Goal: Task Accomplishment & Management: Use online tool/utility

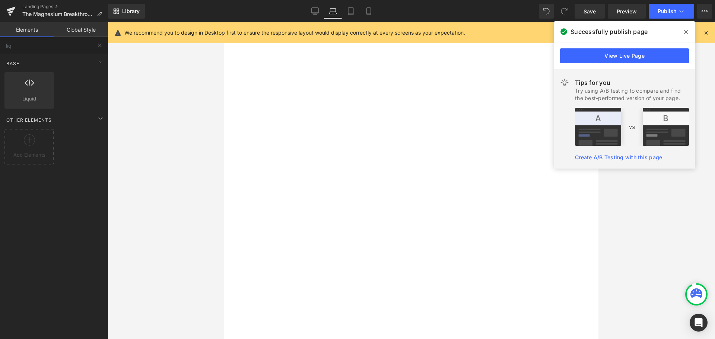
click at [684, 32] on icon at bounding box center [686, 32] width 4 height 6
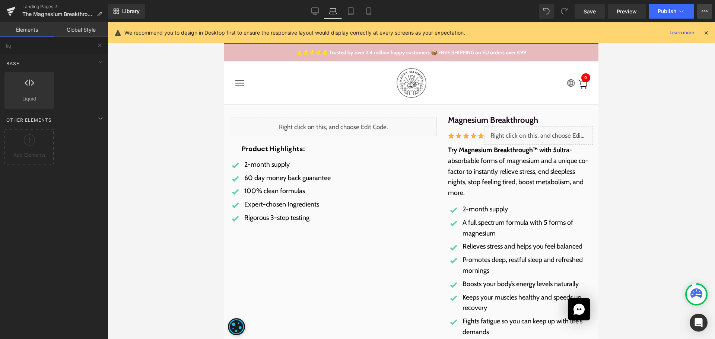
scroll to position [149, 0]
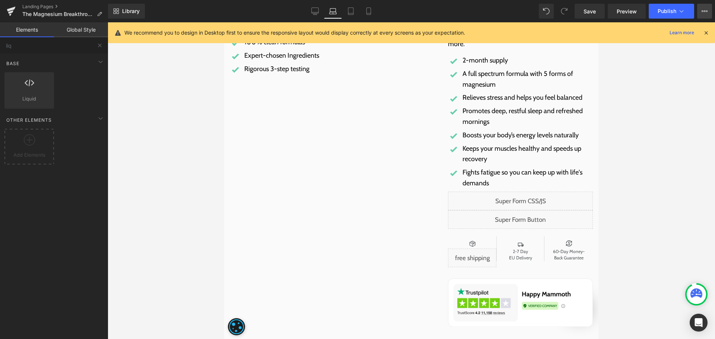
click at [709, 8] on button "View Live Page View with current Template Save Template to Library Schedule Pub…" at bounding box center [704, 11] width 15 height 15
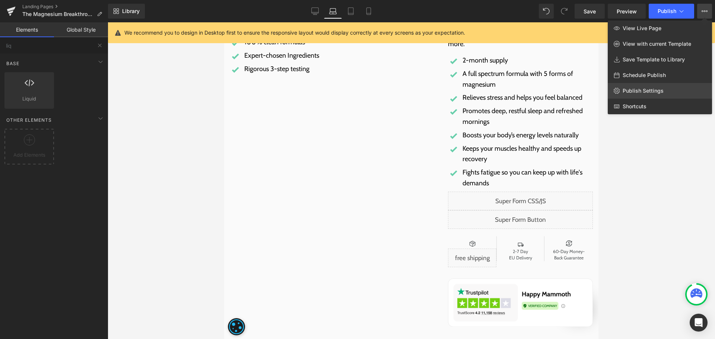
click at [655, 91] on span "Publish Settings" at bounding box center [642, 90] width 41 height 7
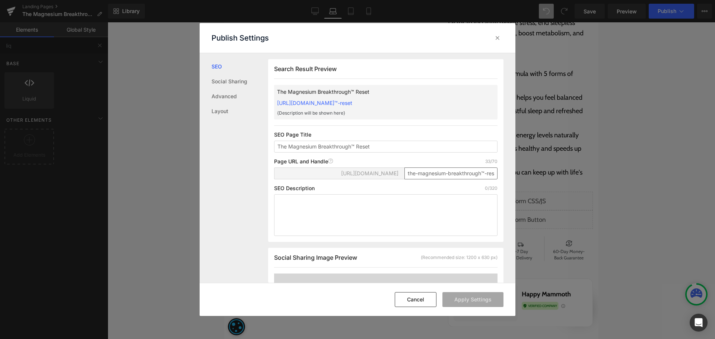
scroll to position [0, 0]
click at [466, 178] on input "the-magnesium-breakthrough™-reset" at bounding box center [450, 173] width 93 height 12
paste input "text"
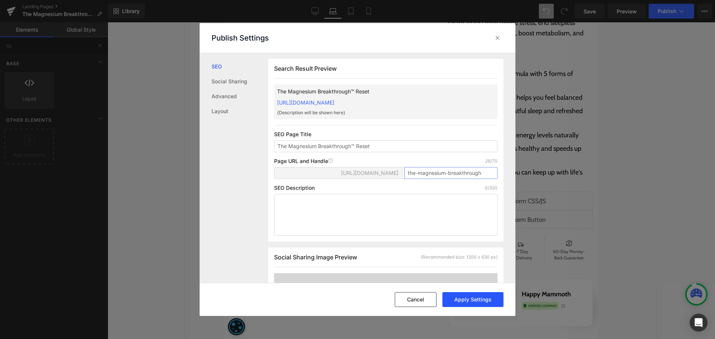
type input "the-magnesium-breakthrough"
click at [485, 297] on button "Apply Settings" at bounding box center [472, 299] width 61 height 15
click at [428, 303] on button "Cancel" at bounding box center [415, 299] width 42 height 15
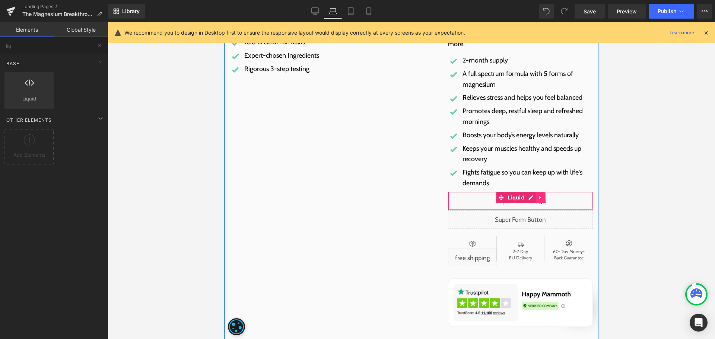
click at [536, 198] on link at bounding box center [541, 197] width 10 height 11
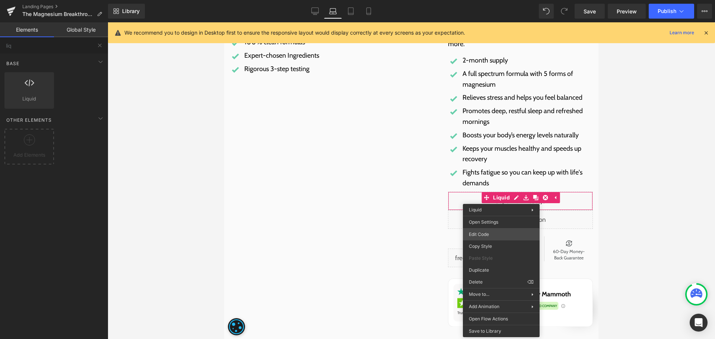
click at [494, 0] on div "Text Block You are previewing how the will restyle your page. You can not edit …" at bounding box center [357, 0] width 715 height 0
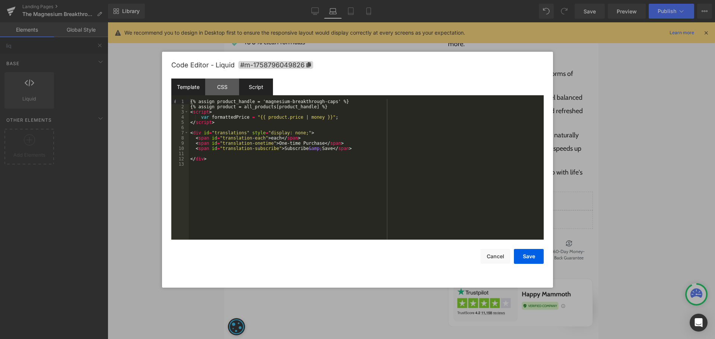
click at [261, 84] on div "Script" at bounding box center [256, 87] width 34 height 17
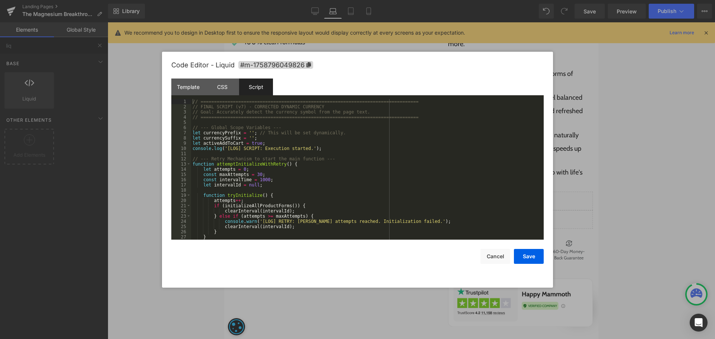
click at [342, 156] on div "// ============================================================================…" at bounding box center [365, 174] width 349 height 151
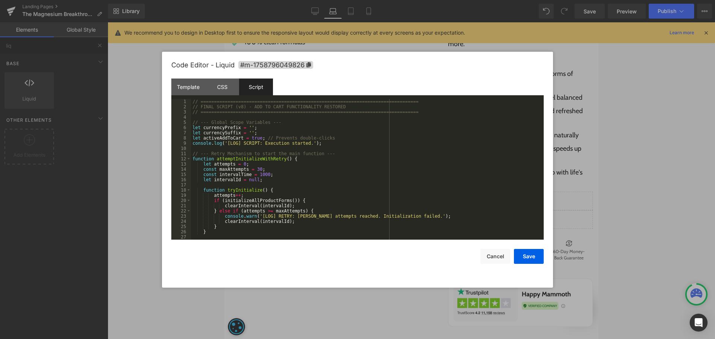
scroll to position [0, 0]
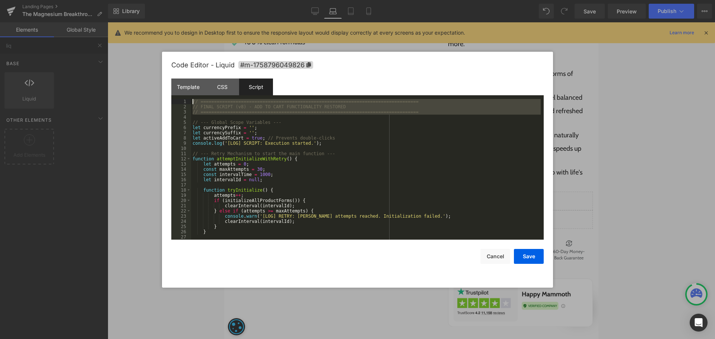
drag, startPoint x: 416, startPoint y: 115, endPoint x: 117, endPoint y: 89, distance: 300.6
click at [117, 89] on body "Text Block You are previewing how the will restyle your page. You can not edit …" at bounding box center [357, 169] width 715 height 339
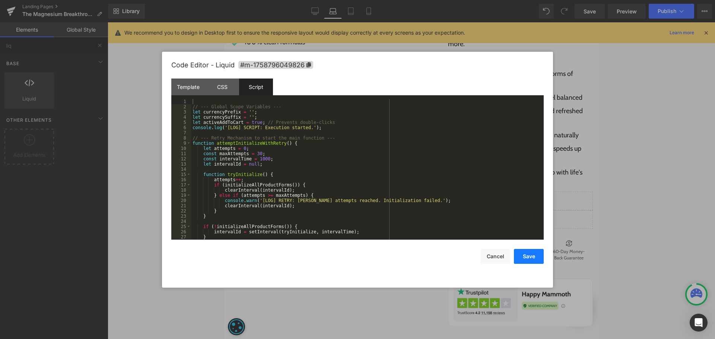
click at [533, 260] on button "Save" at bounding box center [529, 256] width 30 height 15
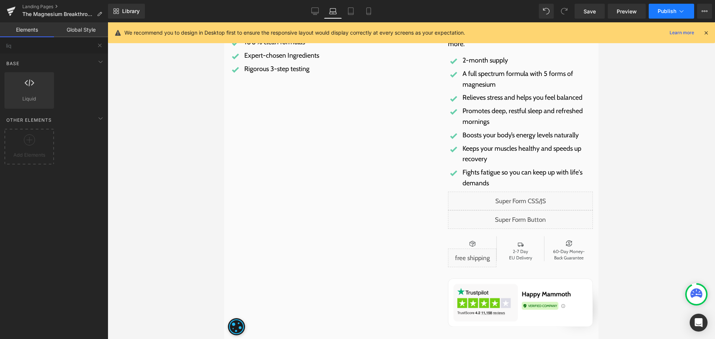
click at [658, 10] on span "Publish" at bounding box center [666, 11] width 19 height 6
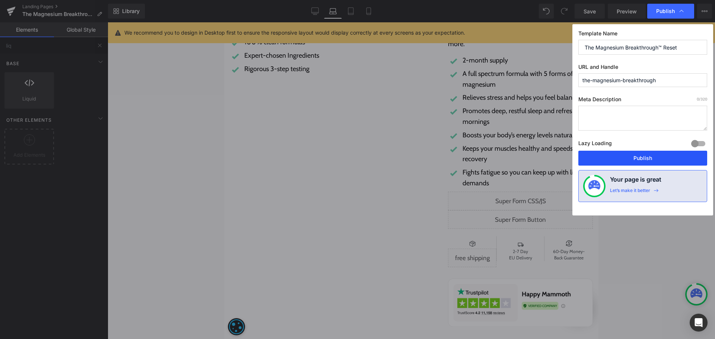
click at [623, 158] on button "Publish" at bounding box center [642, 158] width 129 height 15
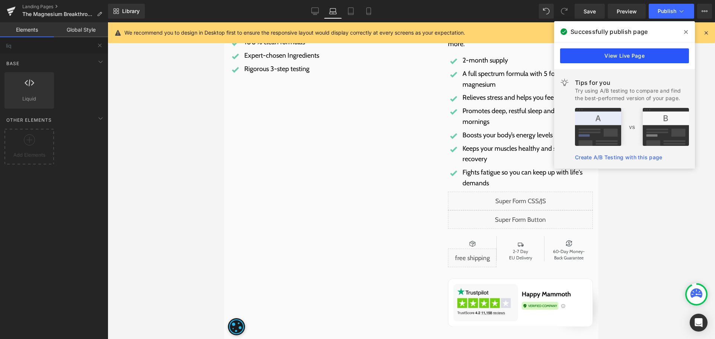
click at [653, 57] on link "View Live Page" at bounding box center [624, 55] width 129 height 15
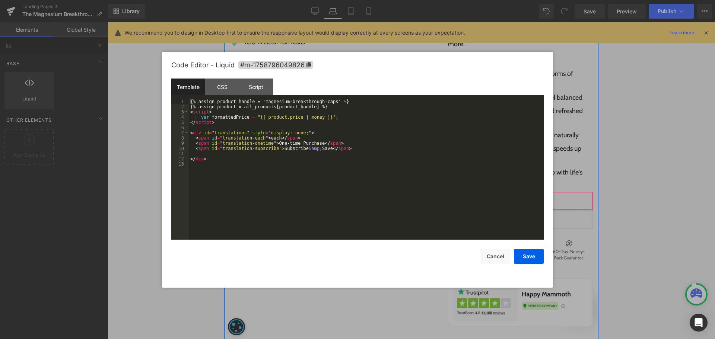
click at [530, 197] on div "Liquid" at bounding box center [520, 201] width 145 height 19
click at [256, 81] on div "Script" at bounding box center [256, 87] width 34 height 17
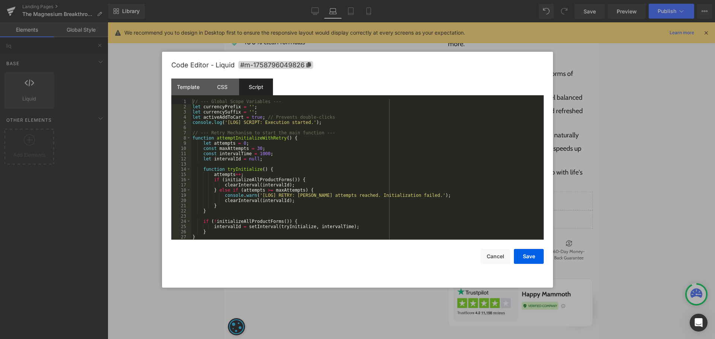
click at [326, 177] on div "// --- Global Scope Variables --- let currencyPrefix = '' ; let currencySuffix …" at bounding box center [365, 174] width 349 height 151
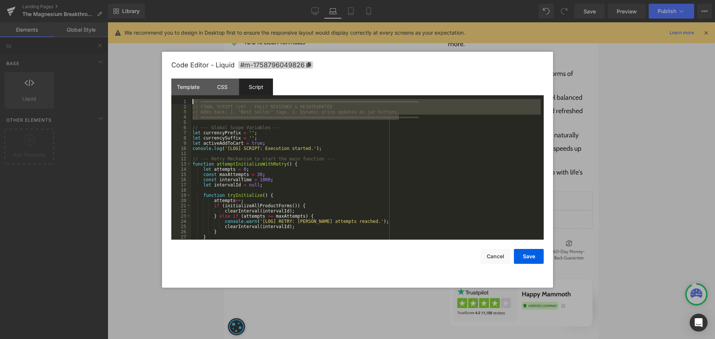
drag, startPoint x: 431, startPoint y: 116, endPoint x: 49, endPoint y: 95, distance: 382.8
click at [49, 95] on body "Text Block You are previewing how the will restyle your page. You can not edit …" at bounding box center [357, 169] width 715 height 339
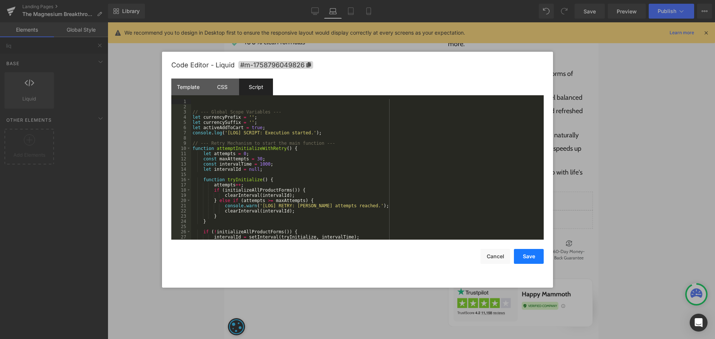
click at [531, 261] on button "Save" at bounding box center [529, 256] width 30 height 15
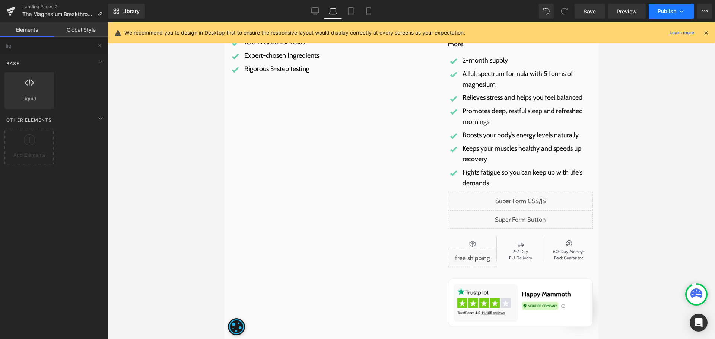
click at [667, 9] on span "Publish" at bounding box center [666, 11] width 19 height 6
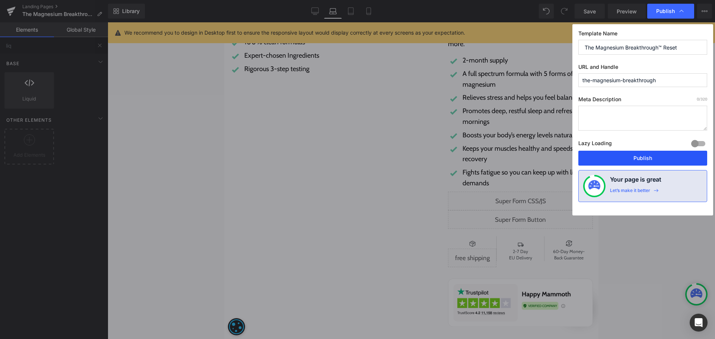
click at [625, 153] on button "Publish" at bounding box center [642, 158] width 129 height 15
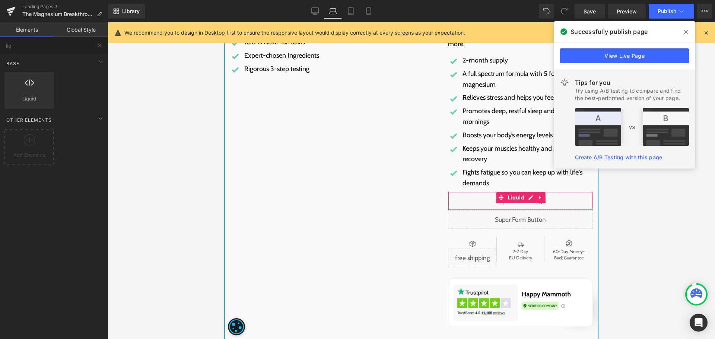
click at [530, 200] on div "Liquid" at bounding box center [520, 201] width 145 height 19
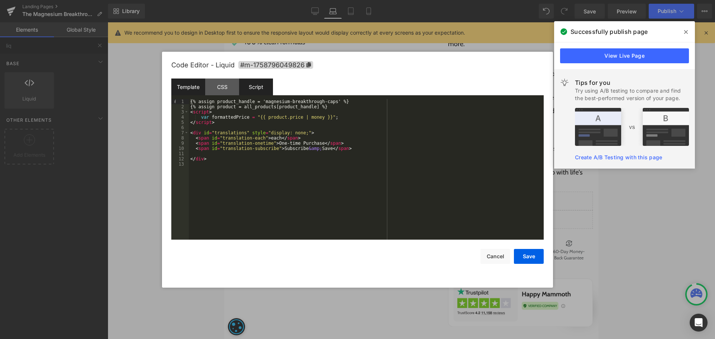
click at [260, 85] on div "Script" at bounding box center [256, 87] width 34 height 17
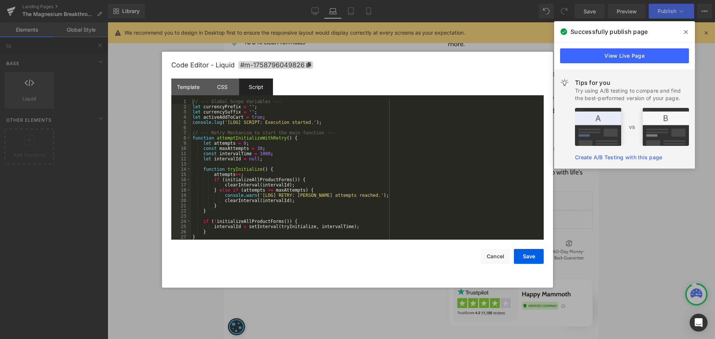
click at [347, 146] on div "// --- Global Scope Variables --- let currencyPrefix = '' ; let currencySuffix …" at bounding box center [365, 174] width 349 height 151
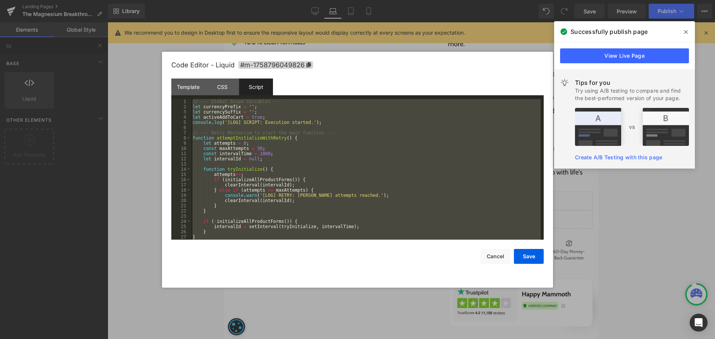
click at [395, 172] on div "// --- Global Scope Variables --- let currencyPrefix = '' ; let currencySuffix …" at bounding box center [365, 169] width 349 height 141
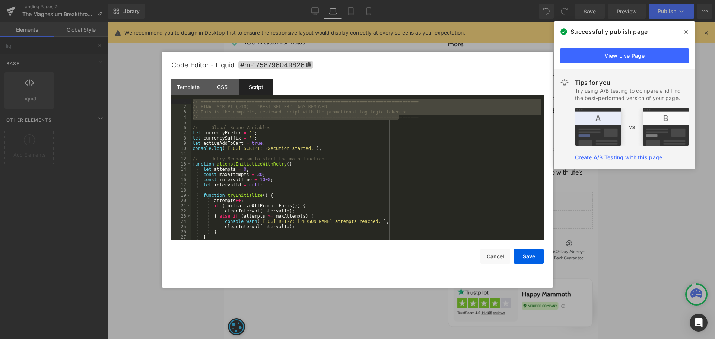
drag, startPoint x: 415, startPoint y: 118, endPoint x: 55, endPoint y: 89, distance: 361.4
click at [55, 89] on body "Text Block You are previewing how the will restyle your page. You can not edit …" at bounding box center [357, 169] width 715 height 339
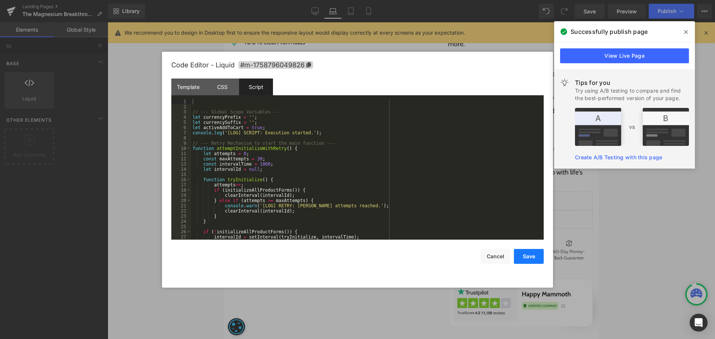
click at [532, 255] on button "Save" at bounding box center [529, 256] width 30 height 15
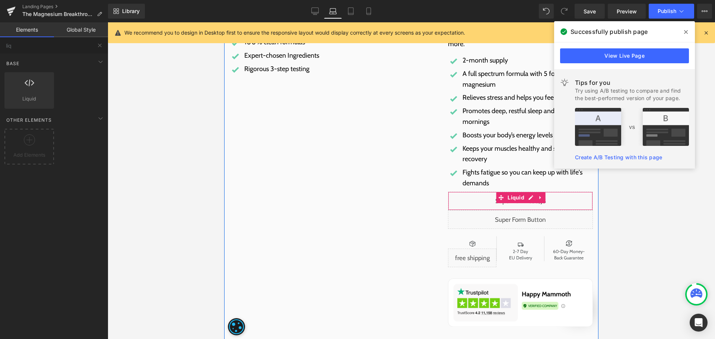
click at [528, 198] on div "Liquid" at bounding box center [520, 201] width 145 height 19
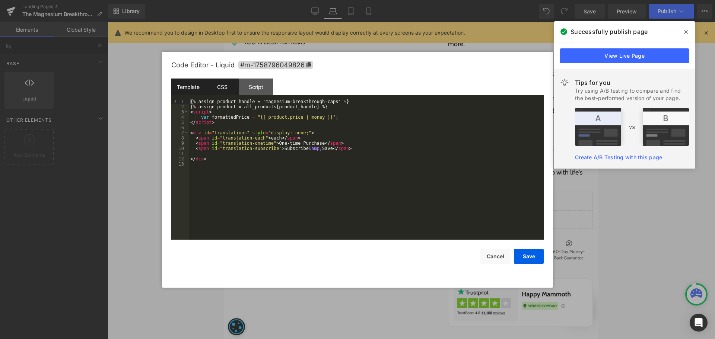
click at [220, 85] on div "CSS" at bounding box center [222, 87] width 34 height 17
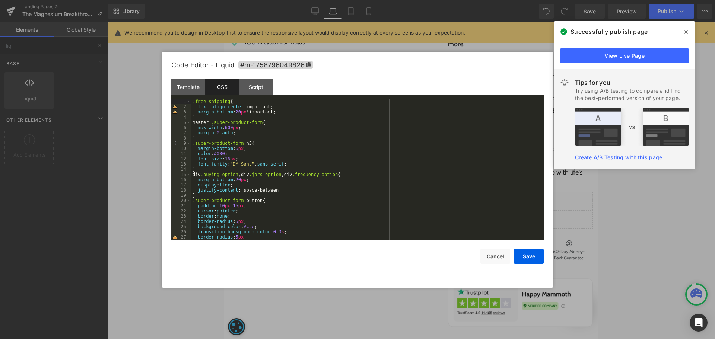
click at [194, 101] on div ".free-shipping { text-align : center !important; margin-bottom : 20 px !importa…" at bounding box center [365, 174] width 349 height 151
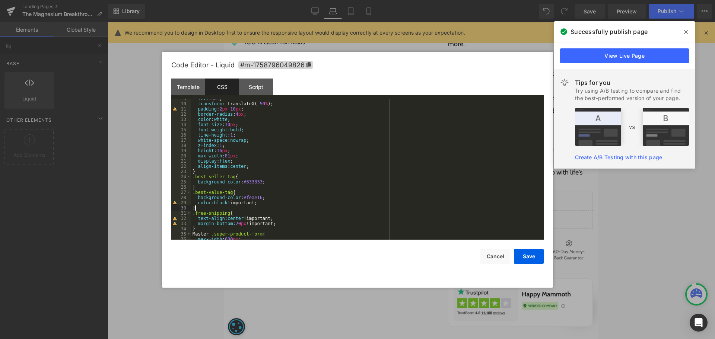
scroll to position [89, 0]
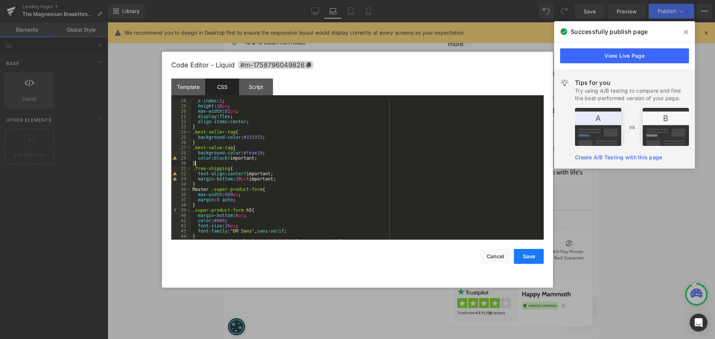
click at [534, 253] on button "Save" at bounding box center [529, 256] width 30 height 15
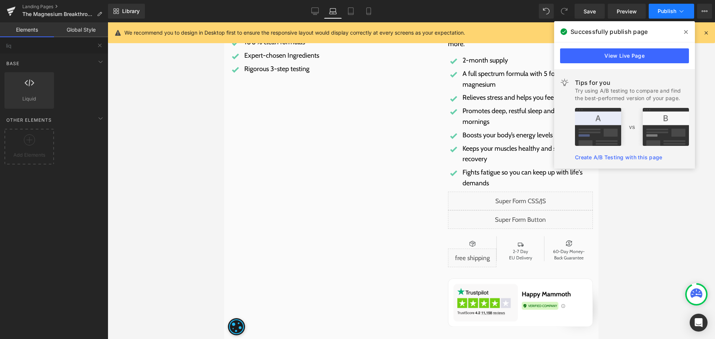
click at [663, 16] on button "Publish" at bounding box center [670, 11] width 45 height 15
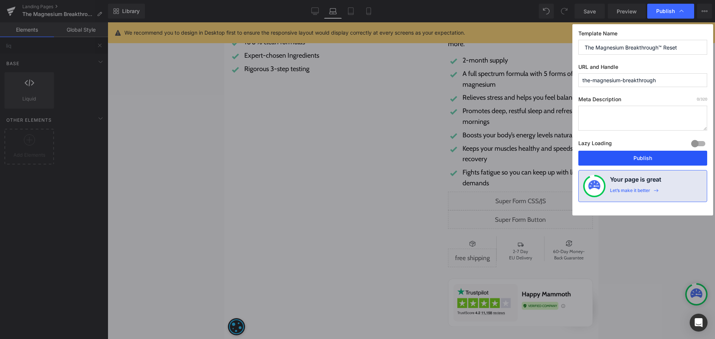
click at [640, 163] on button "Publish" at bounding box center [642, 158] width 129 height 15
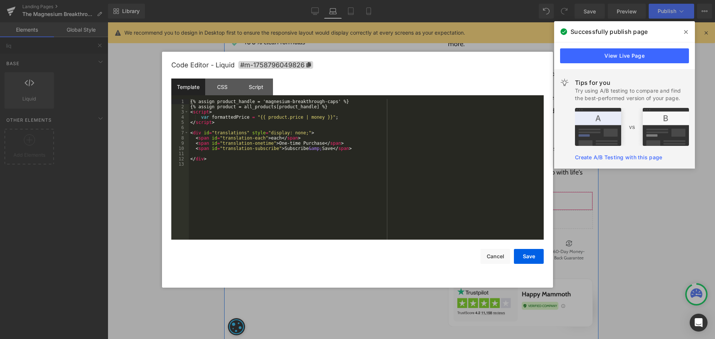
click at [525, 196] on div "Liquid" at bounding box center [520, 201] width 145 height 19
drag, startPoint x: 255, startPoint y: 85, endPoint x: 266, endPoint y: 95, distance: 14.7
click at [255, 85] on div "Script" at bounding box center [256, 87] width 34 height 17
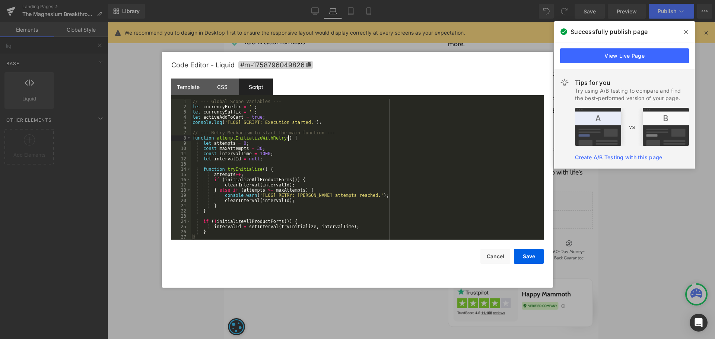
click at [342, 138] on div "// --- Global Scope Variables --- let currencyPrefix = '' ; let currencySuffix …" at bounding box center [365, 174] width 349 height 151
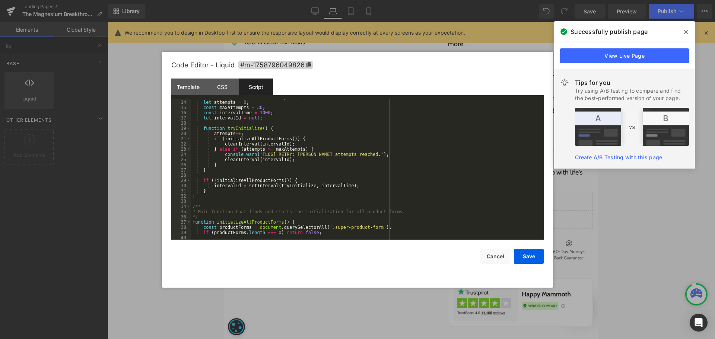
scroll to position [0, 0]
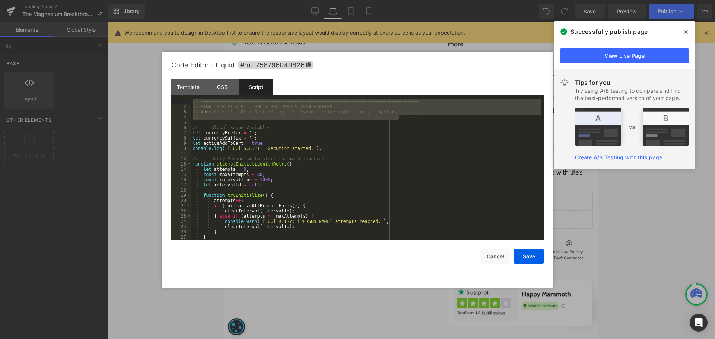
drag, startPoint x: 413, startPoint y: 114, endPoint x: 112, endPoint y: 91, distance: 301.2
click at [112, 91] on body "Text Block You are previewing how the will restyle your page. You can not edit …" at bounding box center [357, 169] width 715 height 339
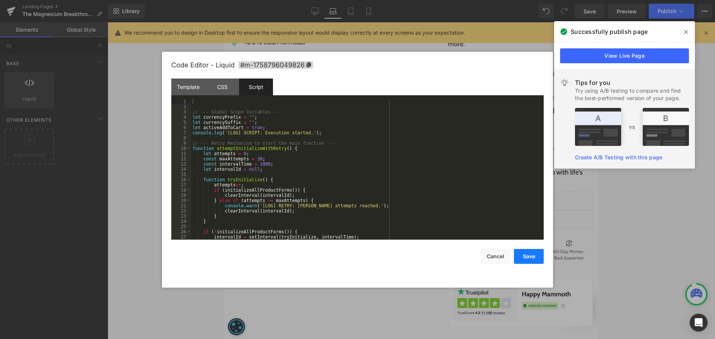
click at [539, 258] on button "Save" at bounding box center [529, 256] width 30 height 15
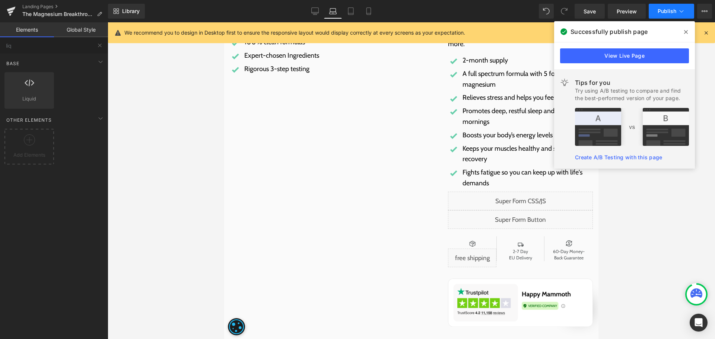
click at [656, 11] on button "Publish" at bounding box center [670, 11] width 45 height 15
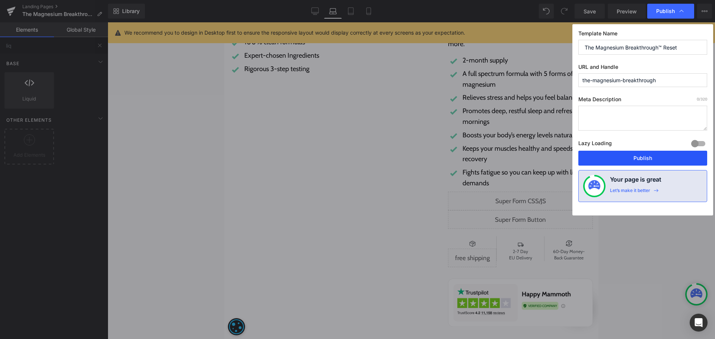
click at [648, 153] on button "Publish" at bounding box center [642, 158] width 129 height 15
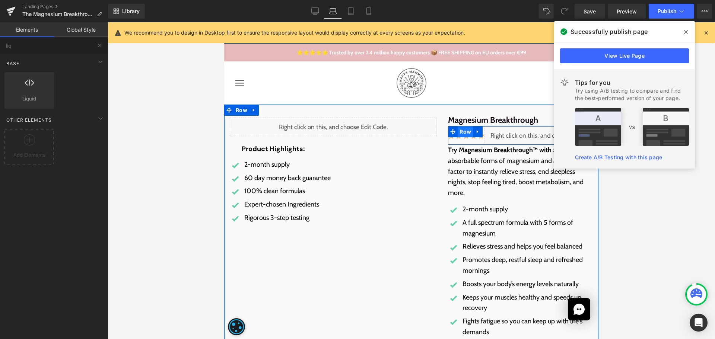
click at [459, 130] on span "Row" at bounding box center [464, 131] width 15 height 11
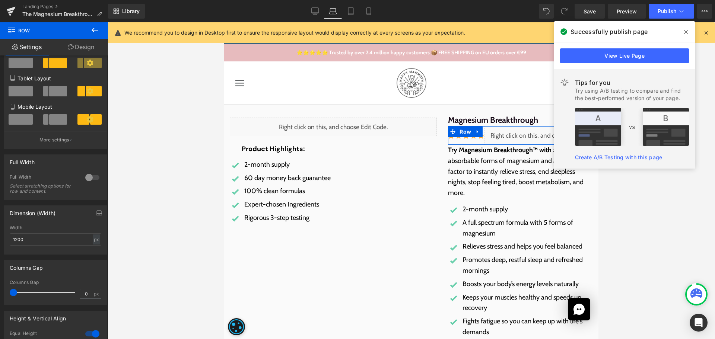
scroll to position [255, 0]
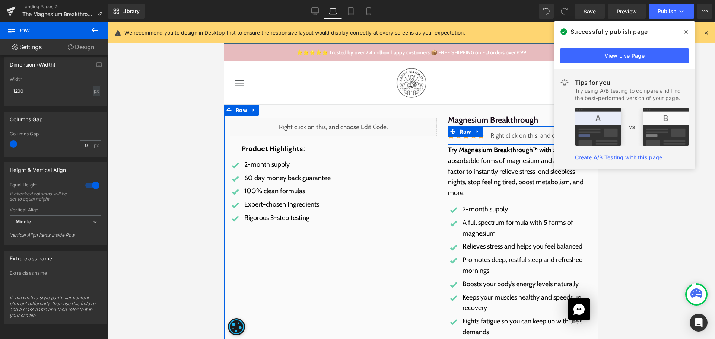
click at [473, 140] on div "Image" at bounding box center [466, 135] width 36 height 19
click at [480, 138] on link at bounding box center [482, 133] width 8 height 9
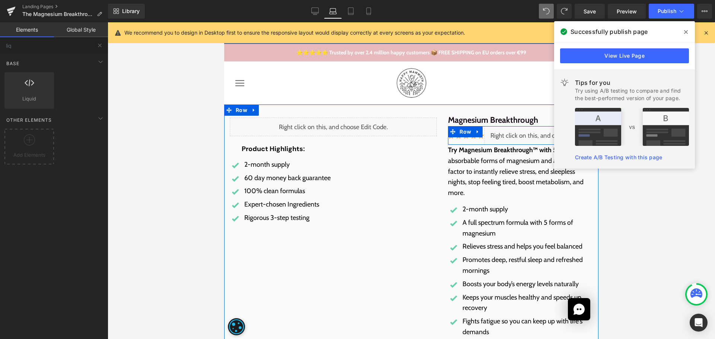
click at [463, 139] on div "Image" at bounding box center [466, 135] width 36 height 19
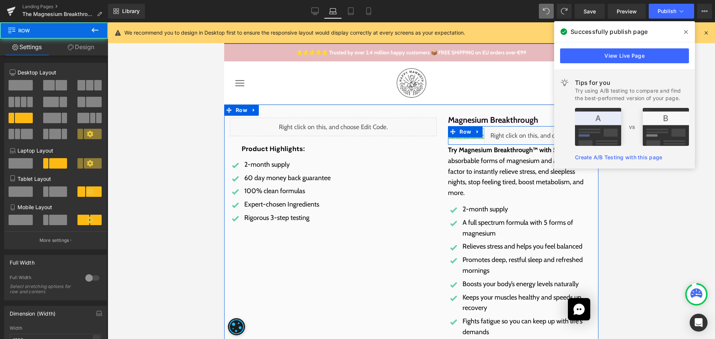
click at [463, 138] on div at bounding box center [466, 138] width 36 height 2
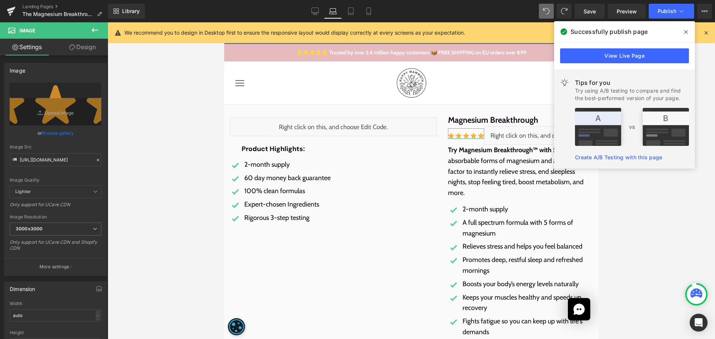
click at [70, 45] on icon at bounding box center [72, 47] width 6 height 6
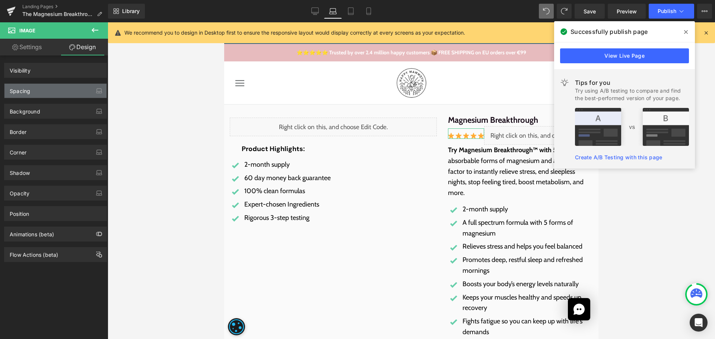
click at [34, 88] on div "Spacing" at bounding box center [55, 91] width 102 height 14
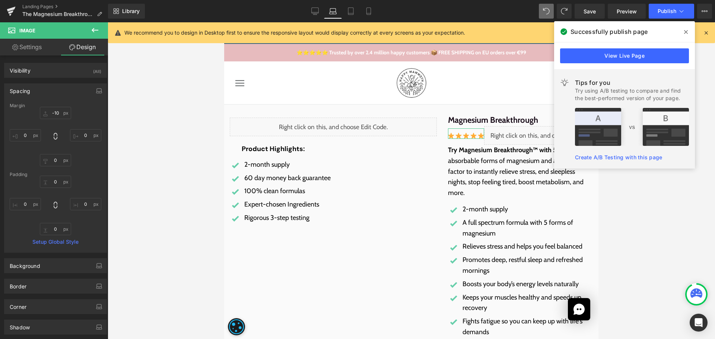
type input "-10"
type input "0"
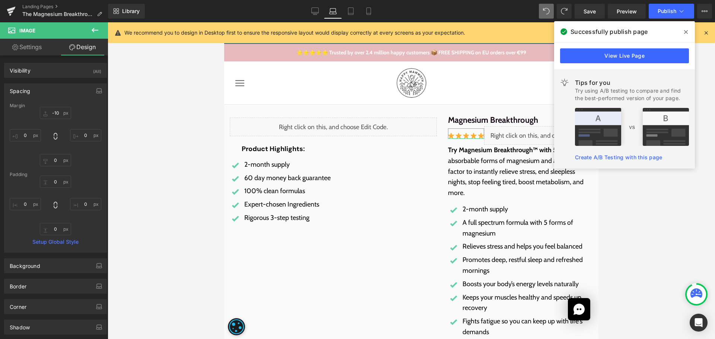
type input "0"
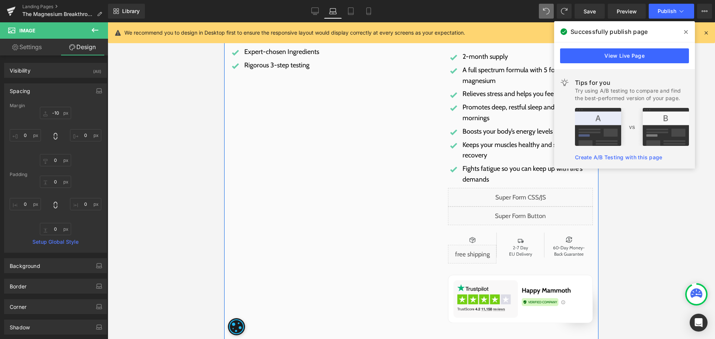
scroll to position [261, 0]
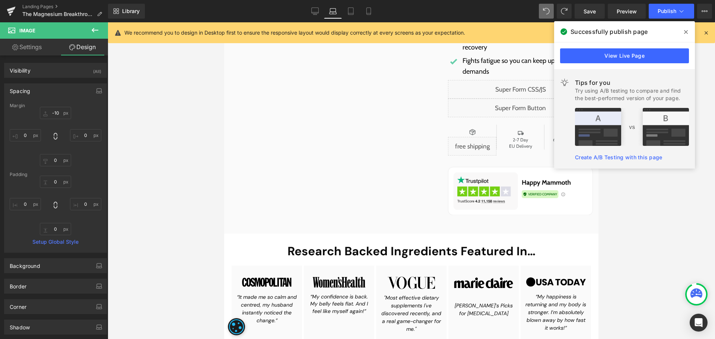
click at [681, 35] on span at bounding box center [686, 32] width 12 height 12
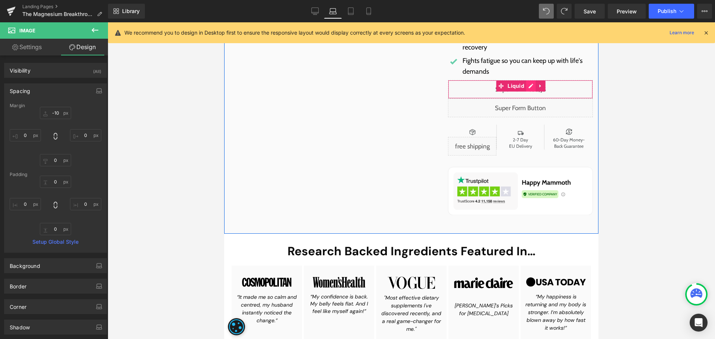
click at [528, 85] on div "Liquid" at bounding box center [520, 89] width 145 height 19
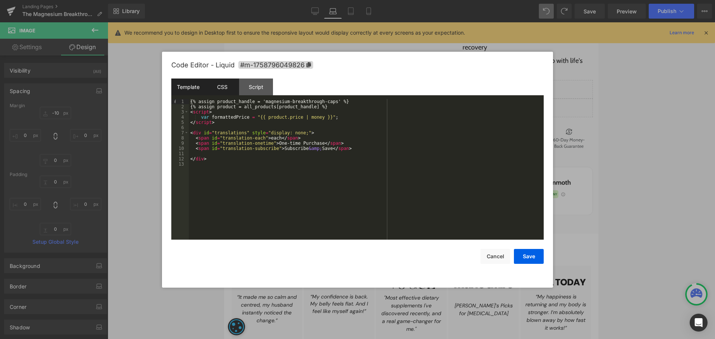
click at [223, 89] on div "CSS" at bounding box center [222, 87] width 34 height 17
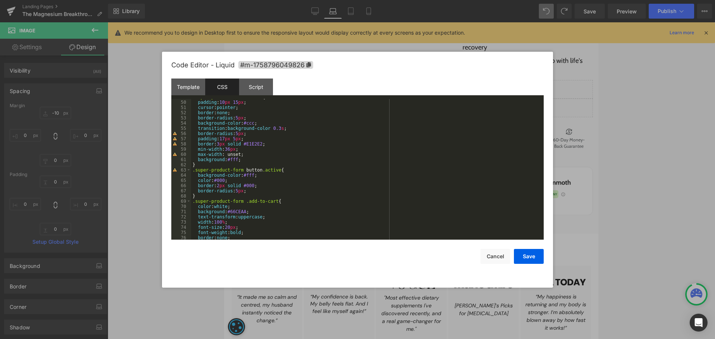
scroll to position [0, 0]
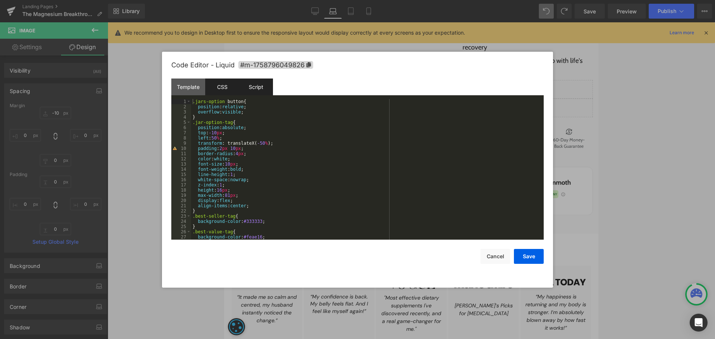
click at [261, 87] on div "Script" at bounding box center [256, 87] width 34 height 17
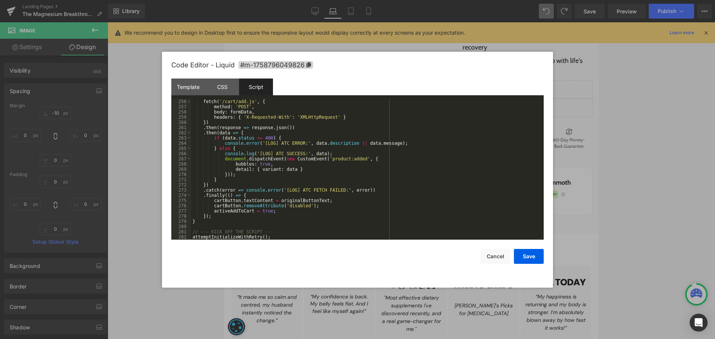
scroll to position [1334, 0]
click at [509, 258] on button "Cancel" at bounding box center [495, 256] width 30 height 15
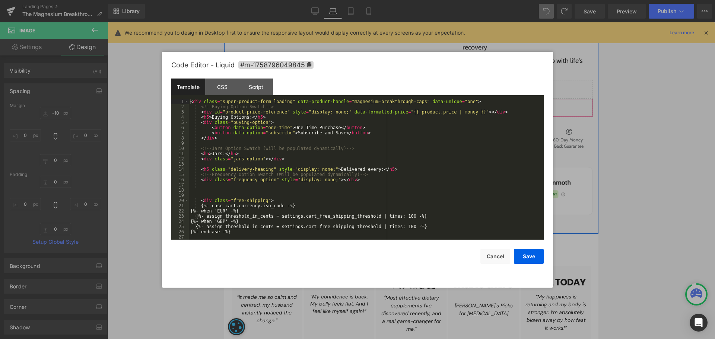
click at [528, 108] on div "Liquid" at bounding box center [520, 108] width 145 height 19
click at [229, 88] on div "CSS" at bounding box center [222, 87] width 34 height 17
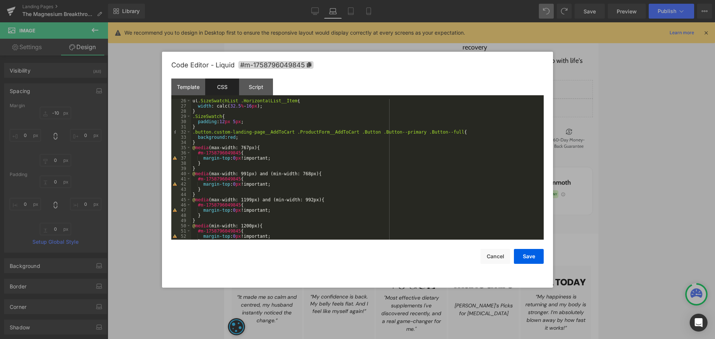
scroll to position [64, 0]
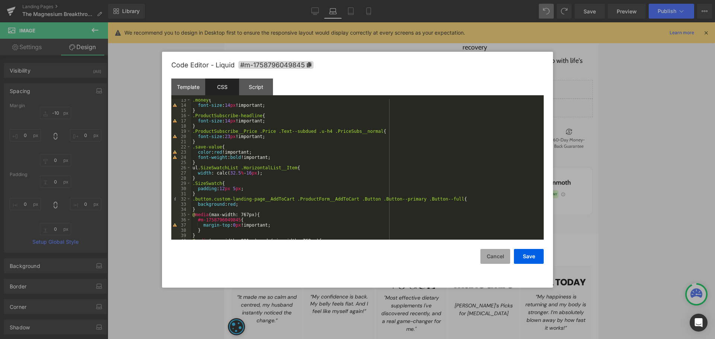
click at [488, 254] on button "Cancel" at bounding box center [495, 256] width 30 height 15
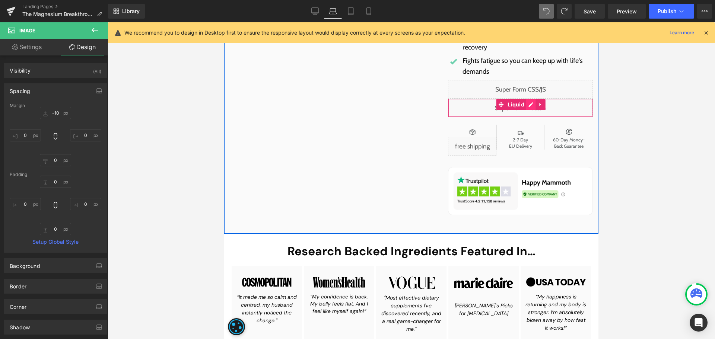
click at [528, 108] on div "Liquid" at bounding box center [520, 108] width 145 height 19
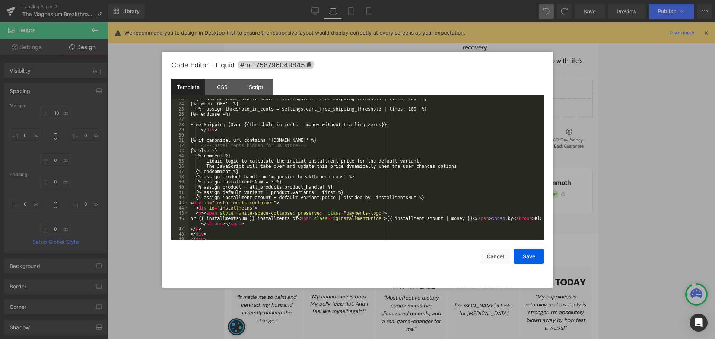
scroll to position [0, 0]
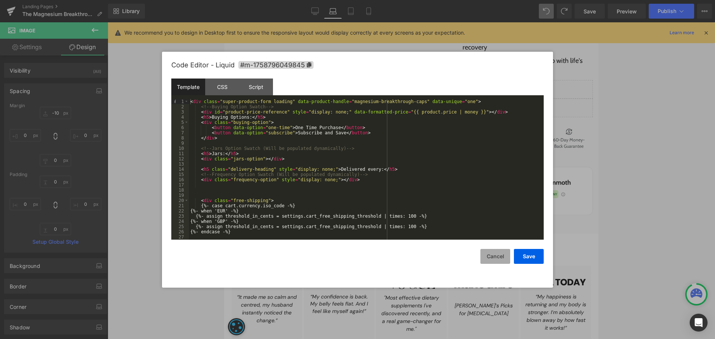
click at [497, 252] on button "Cancel" at bounding box center [495, 256] width 30 height 15
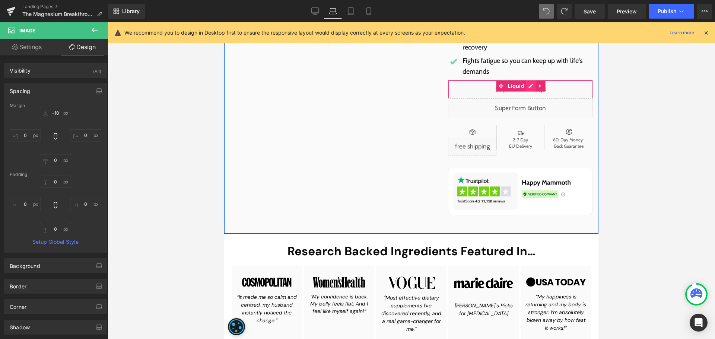
click at [524, 85] on div "Liquid" at bounding box center [520, 89] width 145 height 19
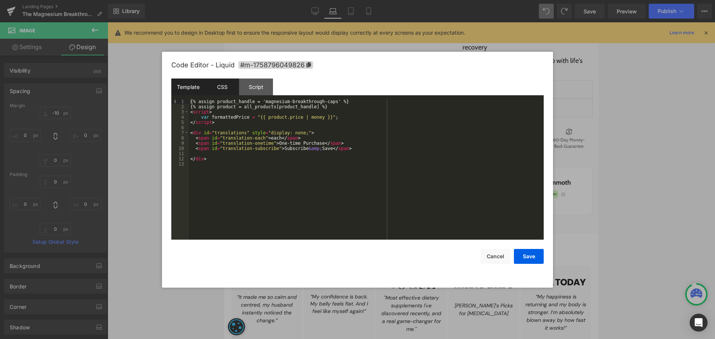
click at [230, 92] on div "CSS" at bounding box center [222, 87] width 34 height 17
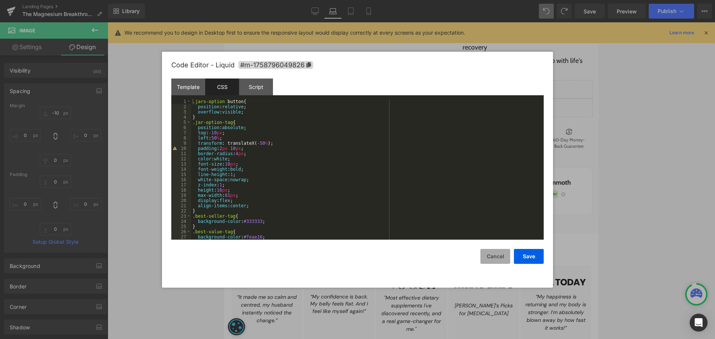
click at [502, 259] on button "Cancel" at bounding box center [495, 256] width 30 height 15
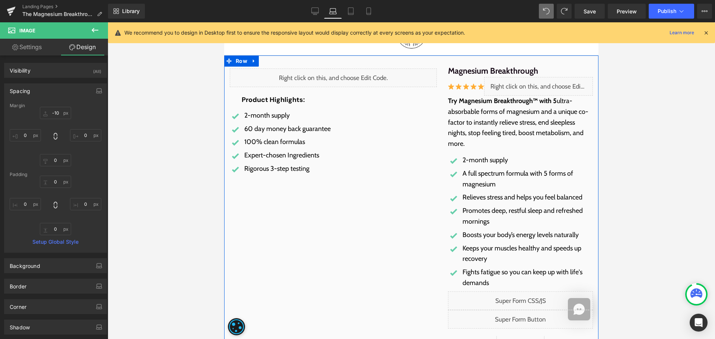
scroll to position [186, 0]
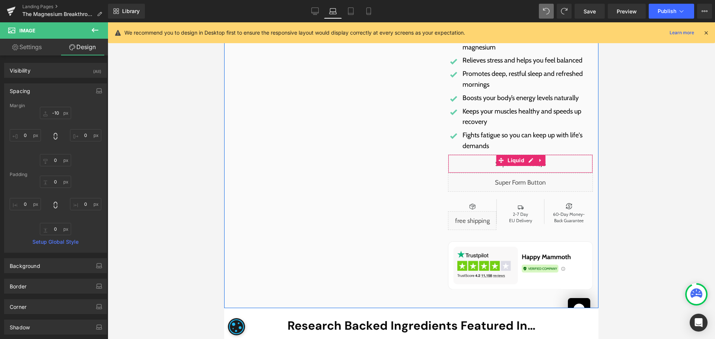
click at [528, 162] on div "Liquid" at bounding box center [520, 163] width 145 height 19
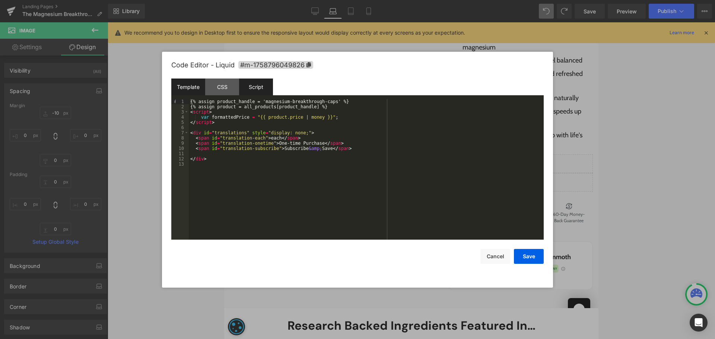
click at [258, 91] on div "Script" at bounding box center [256, 87] width 34 height 17
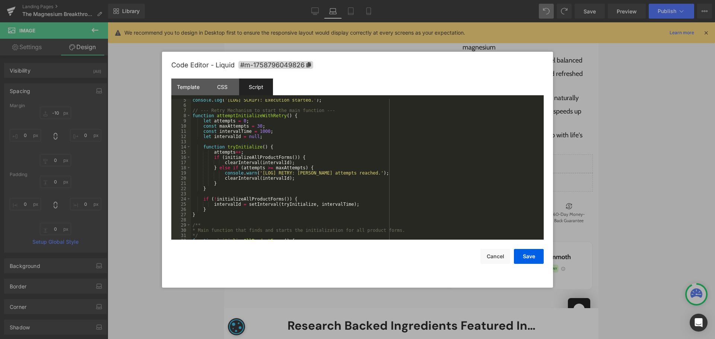
scroll to position [22, 0]
click at [226, 114] on div "console . log ( '[LOG] SCRIPT: Execution started.' ) ; // --- Retry Mechanism t…" at bounding box center [365, 173] width 349 height 151
click at [243, 146] on div "console . log ( '[LOG] SCRIPT: Execution started.' ) ; // --- Retry Mechanism t…" at bounding box center [365, 173] width 349 height 151
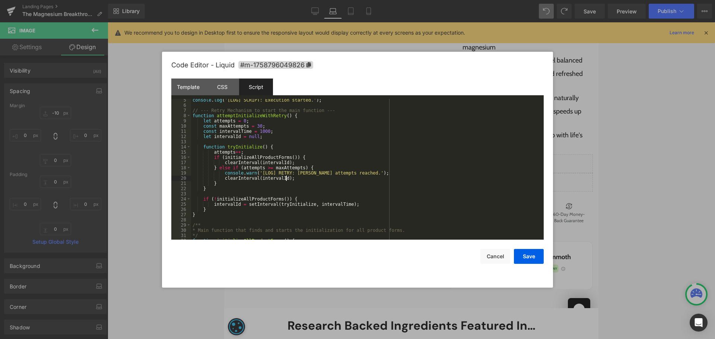
click at [369, 179] on div "console . log ( '[LOG] SCRIPT: Execution started.' ) ; // --- Retry Mechanism t…" at bounding box center [365, 173] width 349 height 151
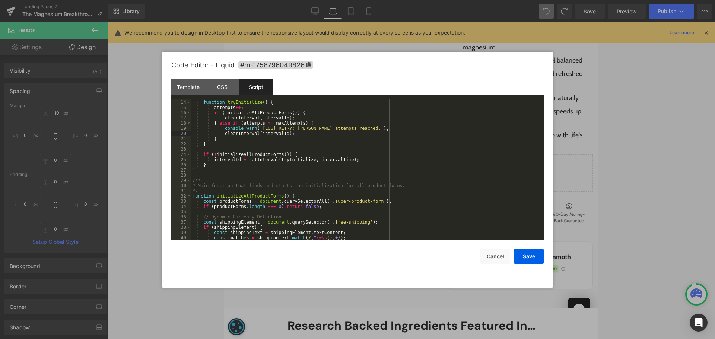
scroll to position [0, 0]
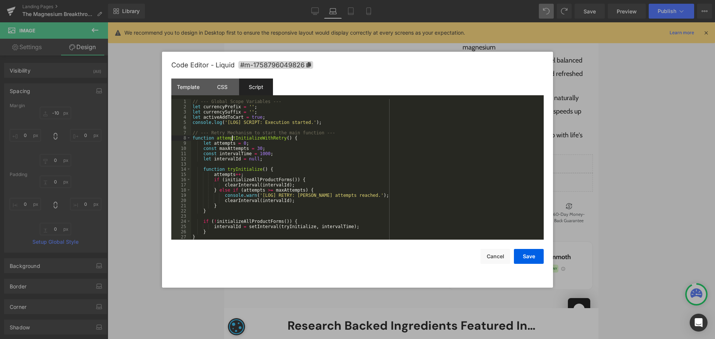
click at [231, 139] on div "// --- Global Scope Variables --- let currencyPrefix = '' ; let currencySuffix …" at bounding box center [365, 174] width 349 height 151
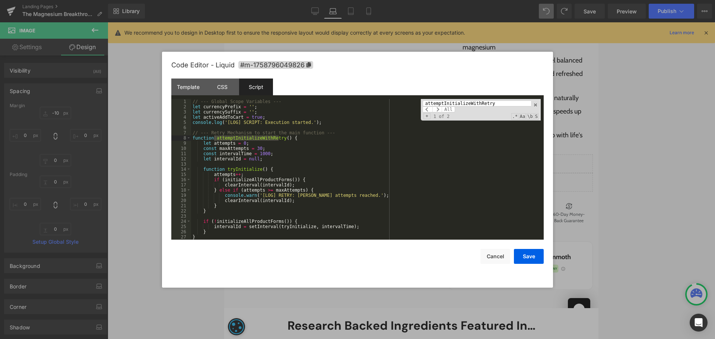
type input "3"
click at [239, 139] on div "// --- Global Scope Variables --- let currencyPrefix = '' ; let currencySuffix …" at bounding box center [365, 174] width 349 height 151
click at [242, 167] on div "// --- Global Scope Variables --- let currencyPrefix = '' ; let currencySuffix …" at bounding box center [365, 174] width 349 height 151
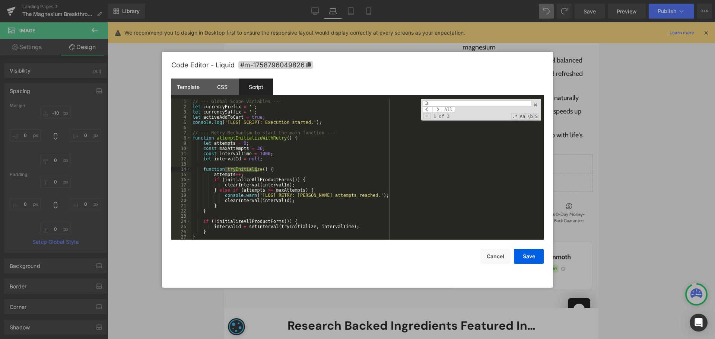
click at [247, 137] on div "// --- Global Scope Variables --- let currencyPrefix = '' ; let currencySuffix …" at bounding box center [365, 174] width 349 height 151
click at [364, 185] on div "// --- Global Scope Variables --- let currencyPrefix = '' ; let currencySuffix …" at bounding box center [365, 174] width 349 height 151
paste input "pdating jar button prices based on buying option..."
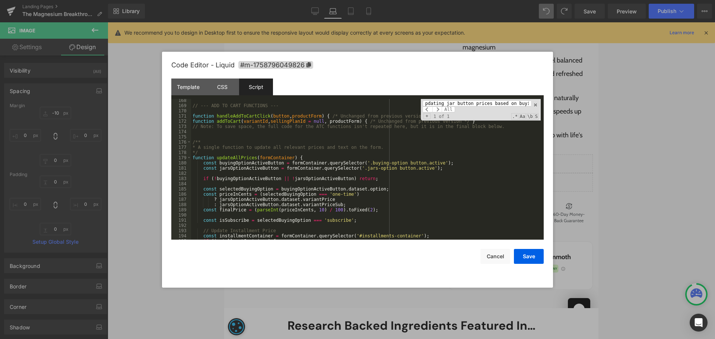
click at [240, 158] on div "// --- ADD TO CART FUNCTIONS --- function handleAddToCartClick ( button , produ…" at bounding box center [365, 173] width 349 height 151
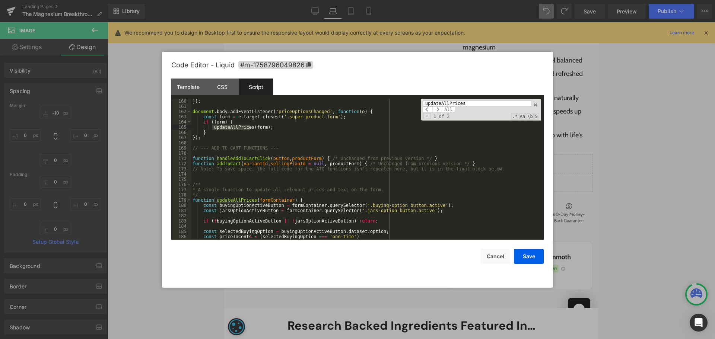
scroll to position [834, 0]
click at [437, 108] on span at bounding box center [437, 109] width 10 height 6
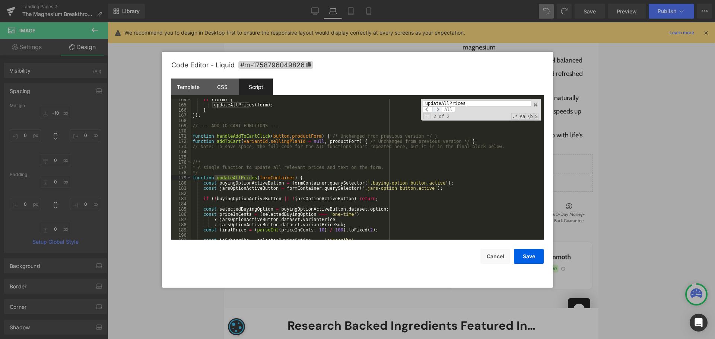
click at [441, 109] on span at bounding box center [437, 109] width 10 height 6
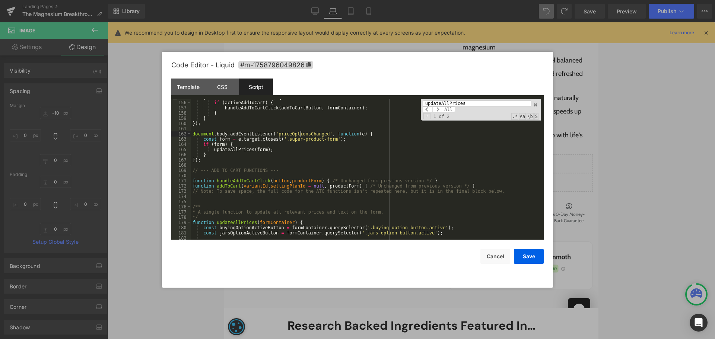
click at [300, 135] on div "} else if ( addToCartButton ) { if ( activeAddToCart ) { handleAddToCartClick (…" at bounding box center [365, 170] width 349 height 151
click at [333, 134] on div "} else if ( addToCartButton ) { if ( activeAddToCart ) { handleAddToCartClick (…" at bounding box center [365, 170] width 349 height 151
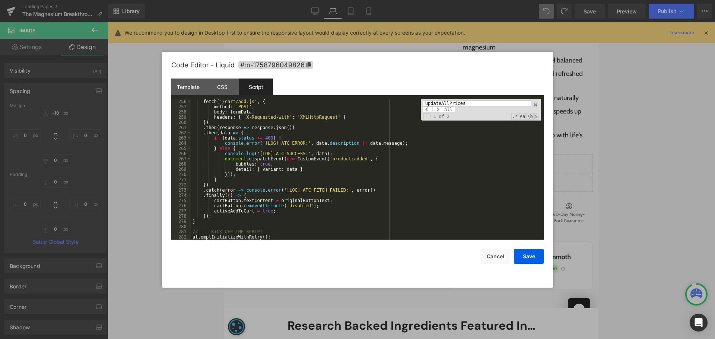
scroll to position [1334, 0]
click at [227, 236] on div "fetch ( '/cart/add.js' , { method : 'POST' , body : formData , headers : { 'X-R…" at bounding box center [365, 174] width 349 height 151
click at [452, 103] on input "updateAllPrices" at bounding box center [476, 103] width 108 height 6
click at [452, 102] on input "updateAllPrices" at bounding box center [476, 103] width 108 height 6
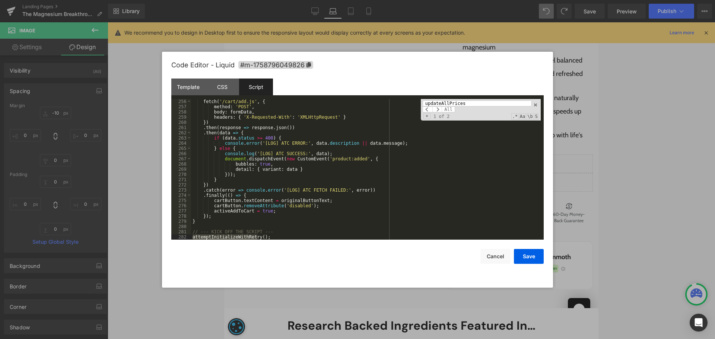
click at [452, 102] on input "updateAllPrices" at bounding box center [476, 103] width 108 height 6
paste input "attemptInitializeWithRetry"
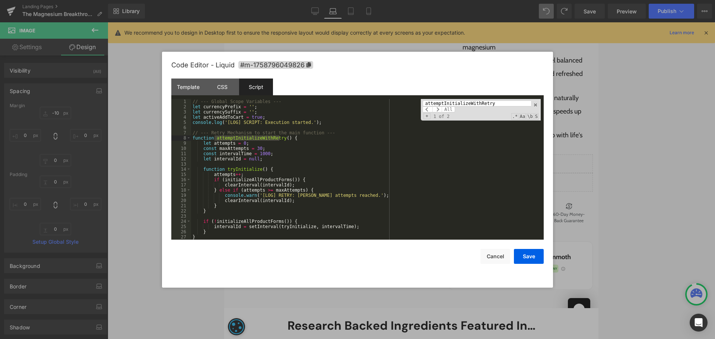
scroll to position [22, 0]
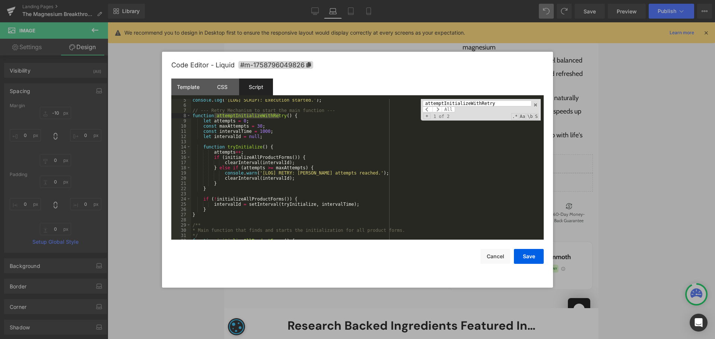
click at [376, 166] on div "console . log ( '[LOG] SCRIPT: Execution started.' ) ; // --- Retry Mechanism t…" at bounding box center [365, 173] width 349 height 151
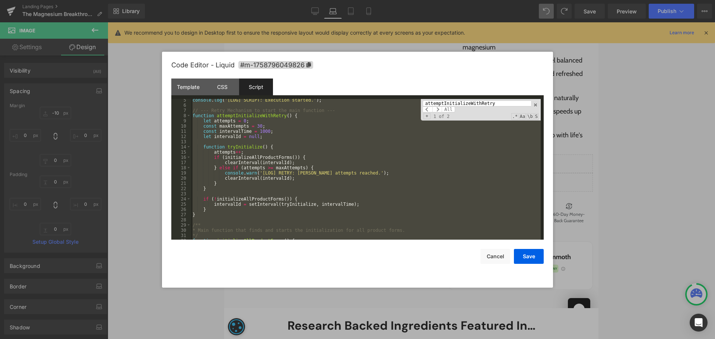
click at [406, 175] on div "console . log ( '[LOG] SCRIPT: Execution started.' ) ; // --- Retry Mechanism t…" at bounding box center [365, 169] width 349 height 141
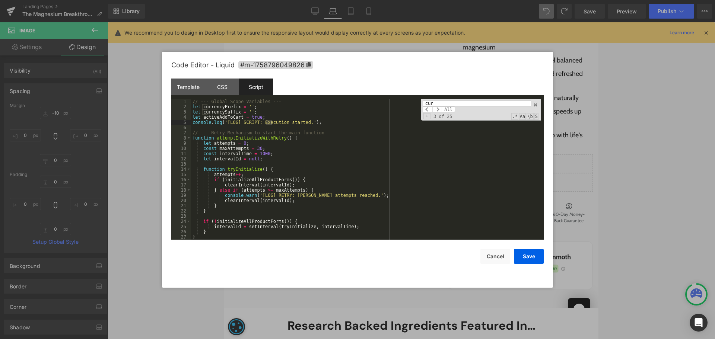
scroll to position [117, 0]
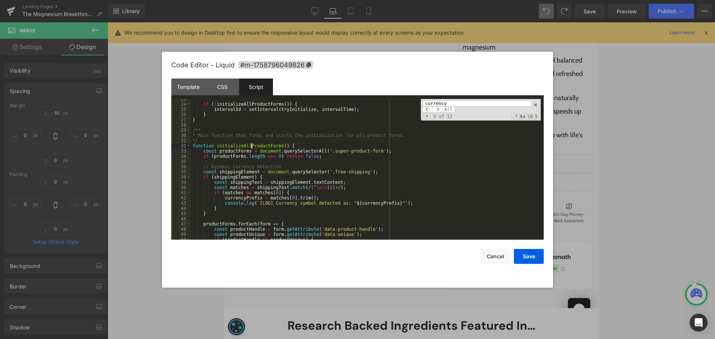
click at [252, 144] on div "if ( ! initializeAllProductForms ( )) { intervalId = setInterval ( tryInitializ…" at bounding box center [365, 171] width 349 height 151
click at [472, 105] on input "currency" at bounding box center [476, 103] width 108 height 6
paste input "initializeAllProductForms"
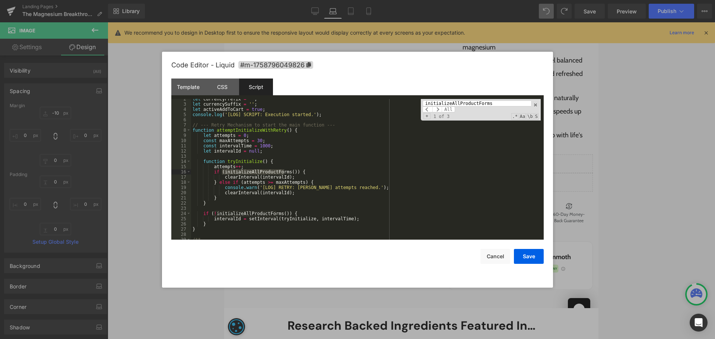
click at [252, 128] on div "let currencyPrefix = '' ; let currencySuffix = '' ; let activeAddToCart = true …" at bounding box center [365, 171] width 349 height 151
click at [439, 106] on span at bounding box center [437, 109] width 10 height 6
click at [438, 110] on span at bounding box center [437, 109] width 10 height 6
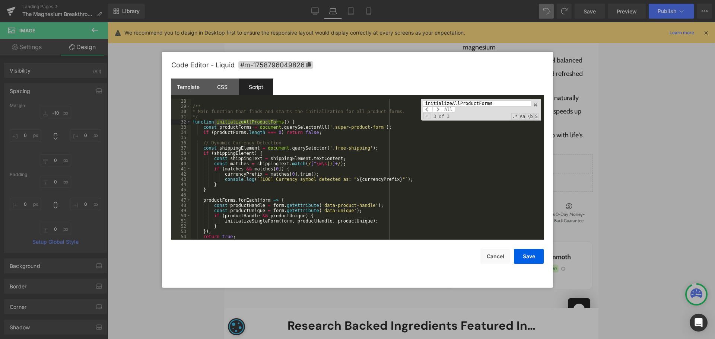
scroll to position [141, 0]
click at [476, 101] on input "initializeAllProductForms" at bounding box center [476, 103] width 108 height 6
paste input "Updating jar button prices based on buying option..."
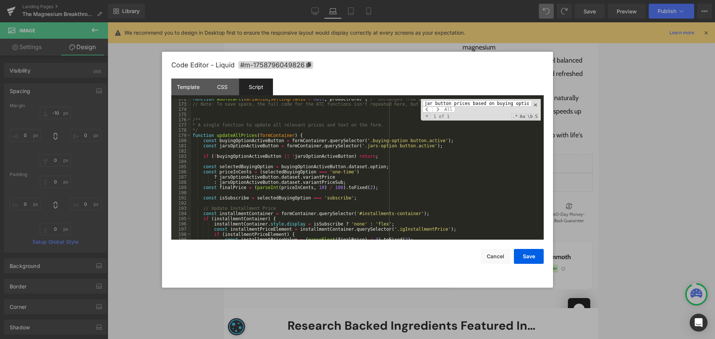
scroll to position [876, 0]
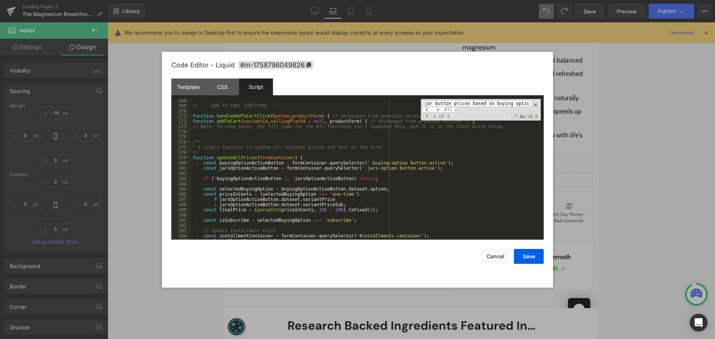
click at [237, 156] on div "// --- ADD TO CART FUNCTIONS --- function handleAddToCartClick ( button , produ…" at bounding box center [365, 173] width 349 height 151
click at [470, 100] on input "Updating jar button prices based on buying option..." at bounding box center [476, 103] width 108 height 6
paste input "updateAllPrices"
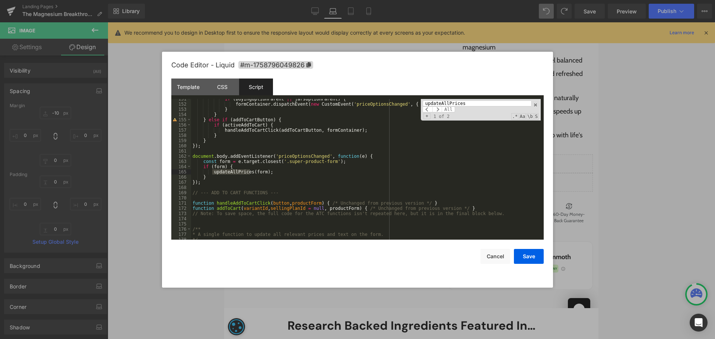
scroll to position [789, 0]
click at [313, 158] on div "if ( buyingOptionParent || jarsOptionParent ) { formContainer . dispatchEvent (…" at bounding box center [365, 171] width 349 height 151
click at [457, 98] on div "Template CSS Script Data" at bounding box center [357, 89] width 372 height 20
click at [458, 103] on input "updateAllPrices" at bounding box center [476, 103] width 108 height 6
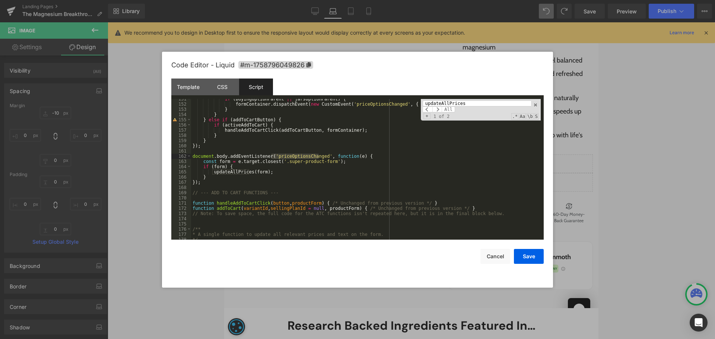
click at [458, 103] on input "updateAllPrices" at bounding box center [476, 103] width 108 height 6
paste input "priceOptionsChanged"
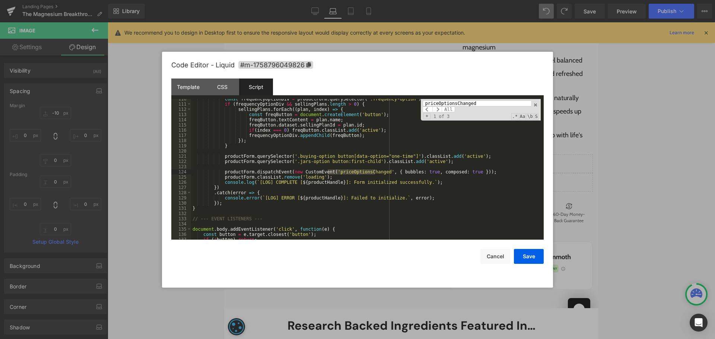
scroll to position [576, 0]
click at [440, 108] on span at bounding box center [437, 109] width 10 height 6
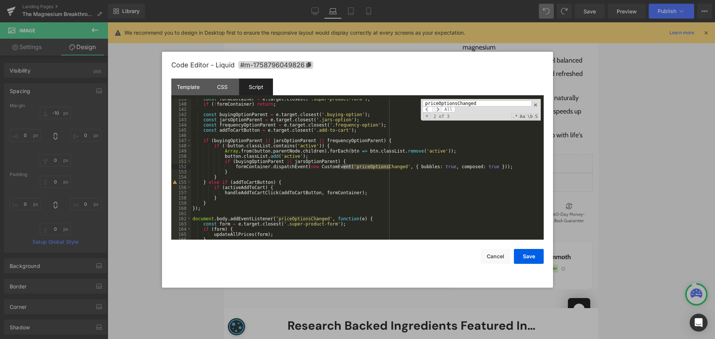
click at [440, 108] on span at bounding box center [437, 109] width 10 height 6
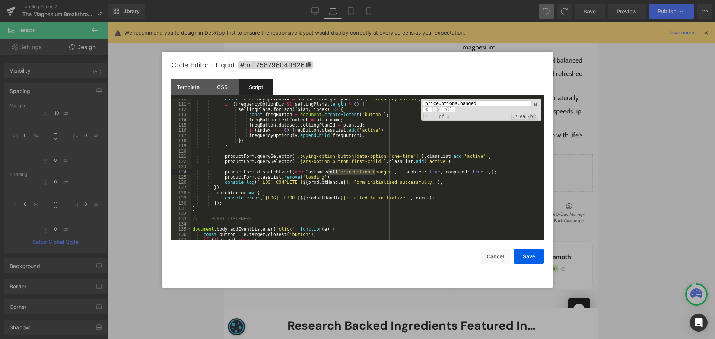
click at [440, 108] on span at bounding box center [437, 109] width 10 height 6
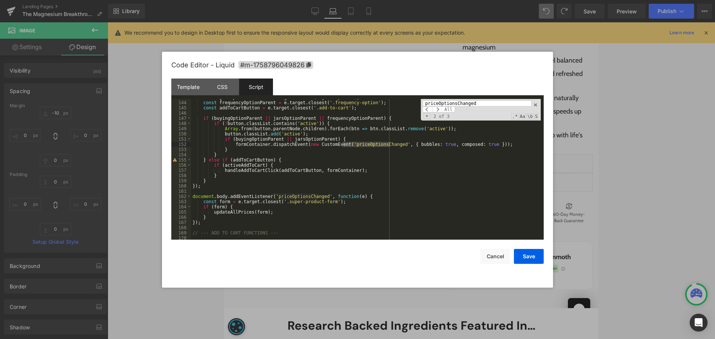
scroll to position [771, 0]
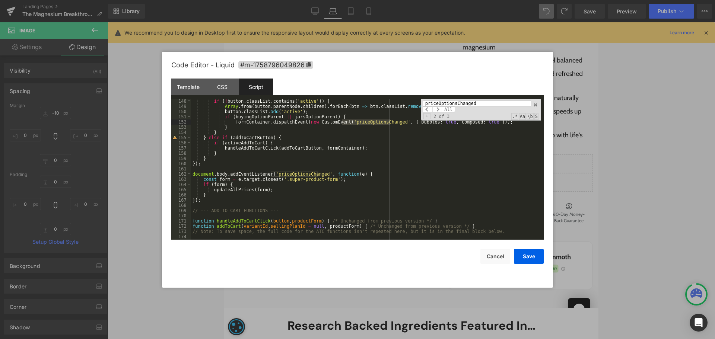
click at [445, 102] on input "priceOptionsChanged" at bounding box center [476, 103] width 108 height 6
paste input "Updating jar button prices based on buying option..."
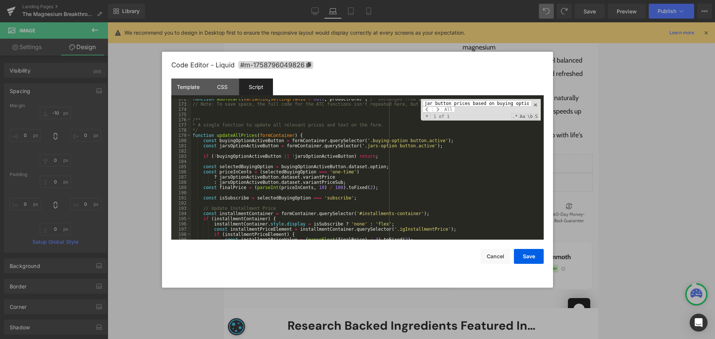
scroll to position [876, 0]
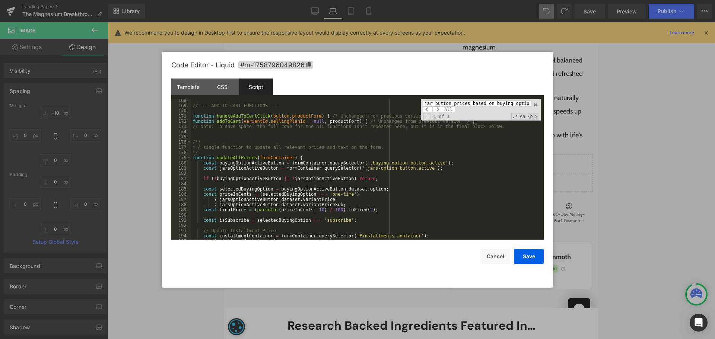
click at [233, 158] on div "// --- ADD TO CART FUNCTIONS --- function handleAddToCartClick ( button , produ…" at bounding box center [365, 173] width 349 height 151
click at [498, 105] on input "Updating jar button prices based on buying option..." at bounding box center [476, 103] width 108 height 6
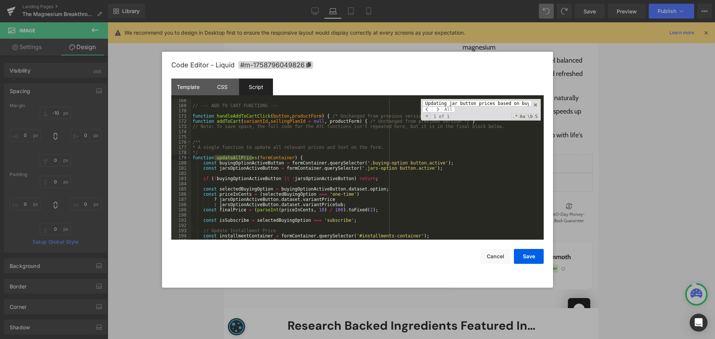
paste input "updateAllPrices"
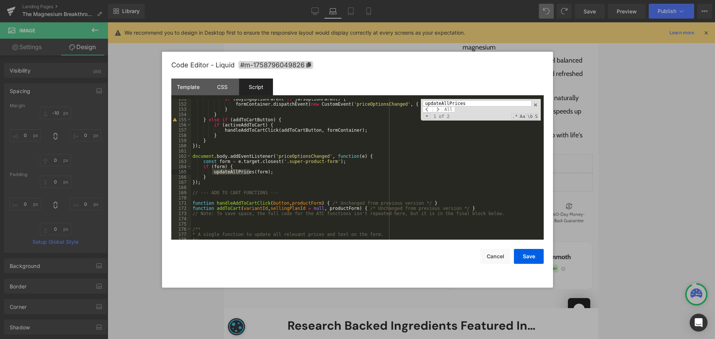
scroll to position [789, 0]
click at [234, 174] on div "if ( buyingOptionParent || jarsOptionParent ) { formContainer . dispatchEvent (…" at bounding box center [365, 169] width 349 height 141
click at [236, 172] on div "if ( buyingOptionParent || jarsOptionParent ) { formContainer . dispatchEvent (…" at bounding box center [365, 171] width 349 height 151
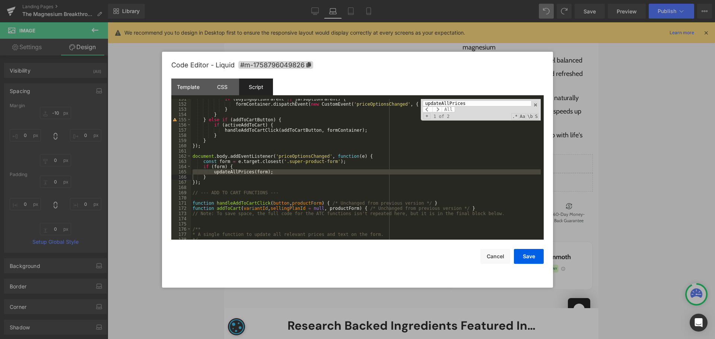
click at [237, 170] on div "if ( buyingOptionParent || jarsOptionParent ) { formContainer . dispatchEvent (…" at bounding box center [365, 169] width 349 height 141
click at [237, 170] on div "if ( buyingOptionParent || jarsOptionParent ) { formContainer . dispatchEvent (…" at bounding box center [365, 171] width 349 height 151
click at [302, 154] on div "if ( buyingOptionParent || jarsOptionParent ) { formContainer . dispatchEvent (…" at bounding box center [365, 171] width 349 height 151
click at [475, 106] on input "updateAllPrices" at bounding box center [476, 103] width 108 height 6
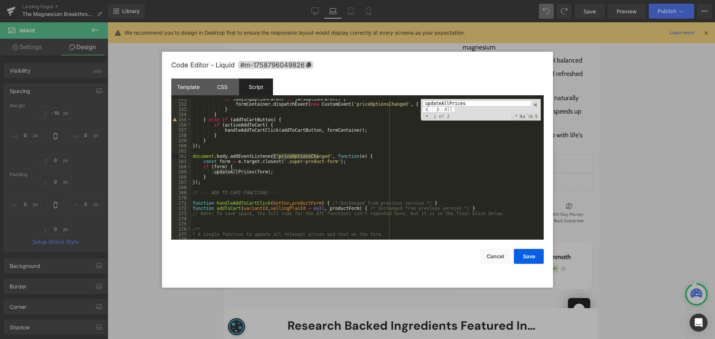
click at [475, 106] on input "updateAllPrices" at bounding box center [476, 103] width 108 height 6
paste input "priceOptionsChanged"
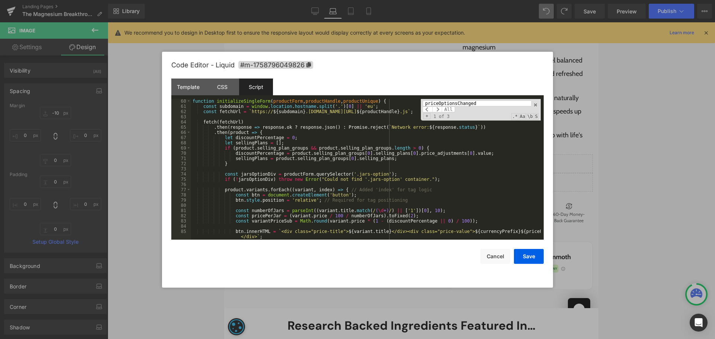
scroll to position [285, 0]
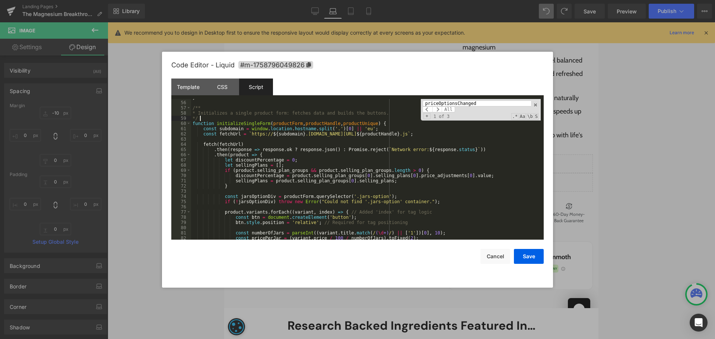
click at [236, 119] on div "} /** * Initializes a single product form: fetches data and builds the buttons.…" at bounding box center [365, 170] width 349 height 151
click at [236, 124] on div "} /** * Initializes a single product form: fetches data and builds the buttons.…" at bounding box center [365, 170] width 349 height 151
click at [464, 101] on input "priceOptionsChanged" at bounding box center [476, 103] width 108 height 6
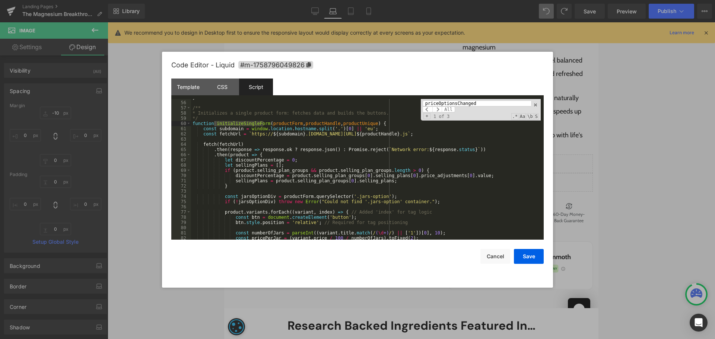
paste input "initializeSingleForm"
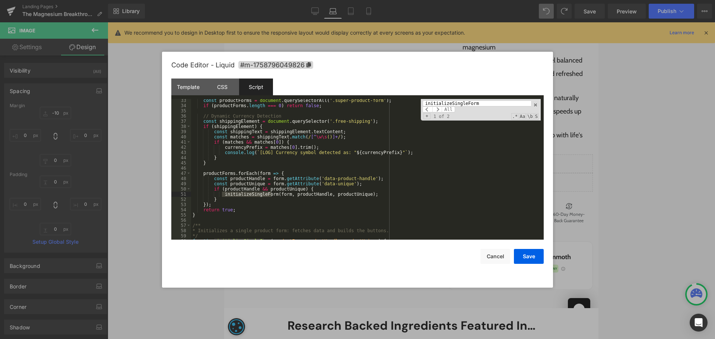
scroll to position [123, 0]
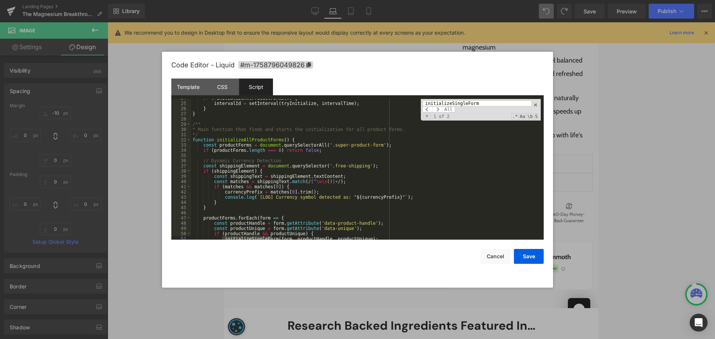
type input "initializeSingleForm"
click at [256, 139] on div "if ( ! initializeAllProductForms ( )) { intervalId = setInterval ( tryInitializ…" at bounding box center [365, 171] width 349 height 151
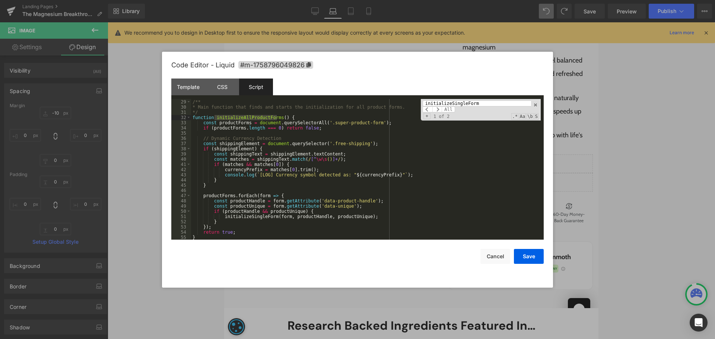
click at [495, 105] on input "initializeSingleForm" at bounding box center [476, 103] width 108 height 6
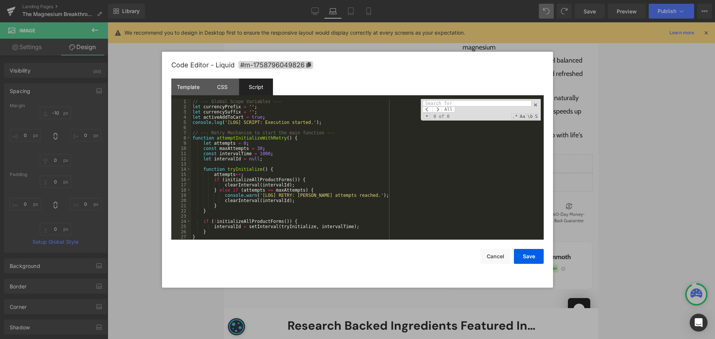
paste input "initializeSingleForm"
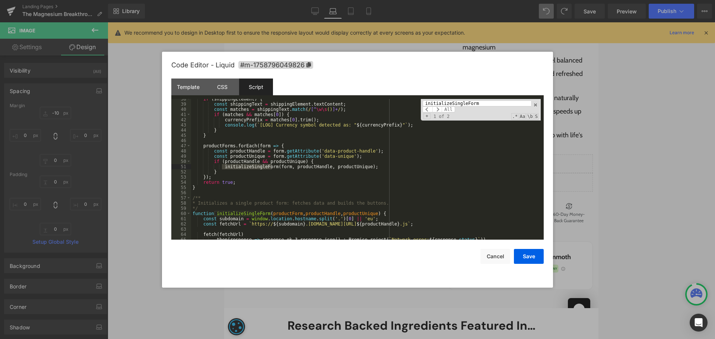
scroll to position [195, 0]
paste input "Updating jar button prices based on buying option..."
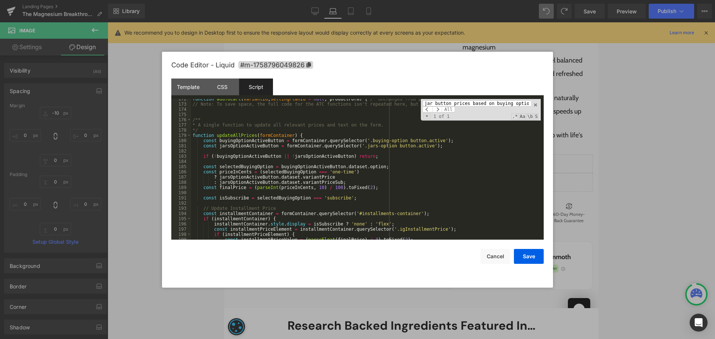
scroll to position [854, 0]
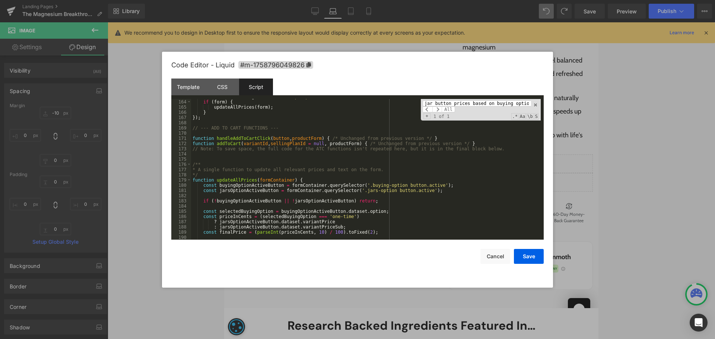
click at [238, 182] on div "const form = e . target . closest ( '.super-product-form' ) ; if ( form ) { upd…" at bounding box center [365, 169] width 349 height 151
click at [456, 106] on div "Updating jar button prices based on buying option... All" at bounding box center [476, 106] width 108 height 12
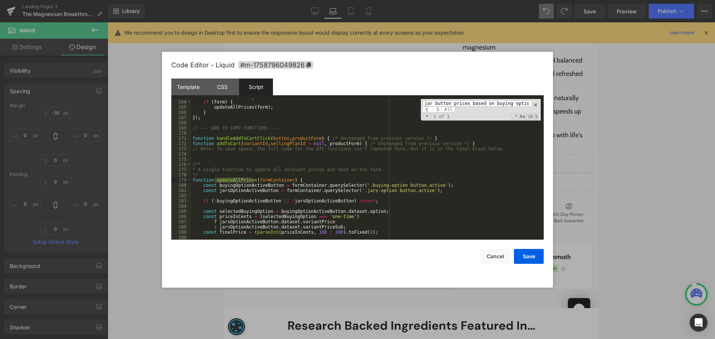
click at [456, 106] on div "Updating jar button prices based on buying option... All" at bounding box center [476, 106] width 108 height 12
click at [457, 105] on input "Updating jar button prices based on buying option..." at bounding box center [476, 103] width 108 height 6
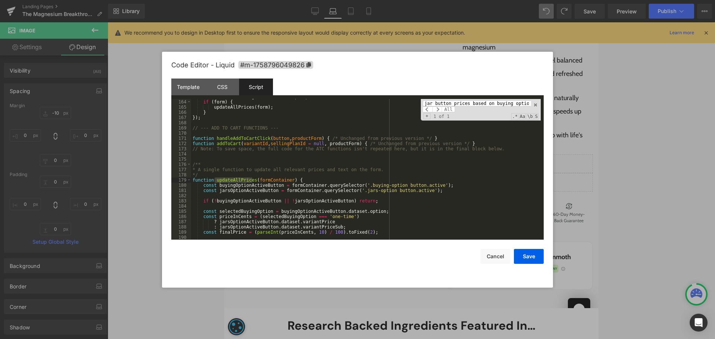
paste input "updateAllPrices"
click at [438, 109] on span at bounding box center [437, 109] width 10 height 6
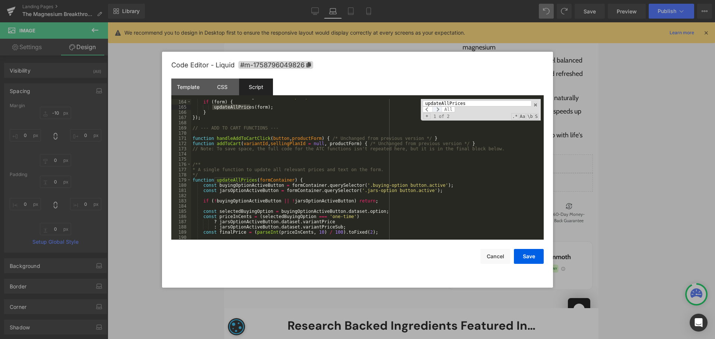
click at [438, 109] on span at bounding box center [437, 109] width 10 height 6
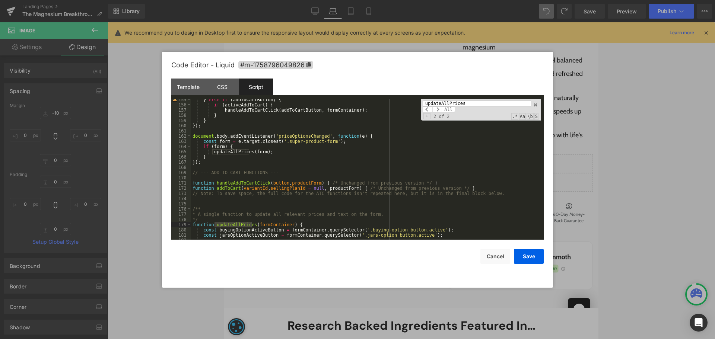
scroll to position [809, 0]
click at [303, 136] on div "} else if ( addToCartButton ) { if ( activeAddToCart ) { handleAddToCartClick (…" at bounding box center [365, 172] width 349 height 151
click at [453, 101] on input "updateAllPrices" at bounding box center [476, 103] width 108 height 6
paste input "priceOptionsChanged"
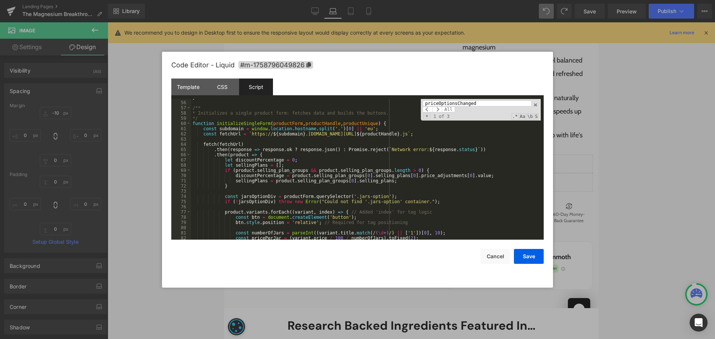
scroll to position [263, 0]
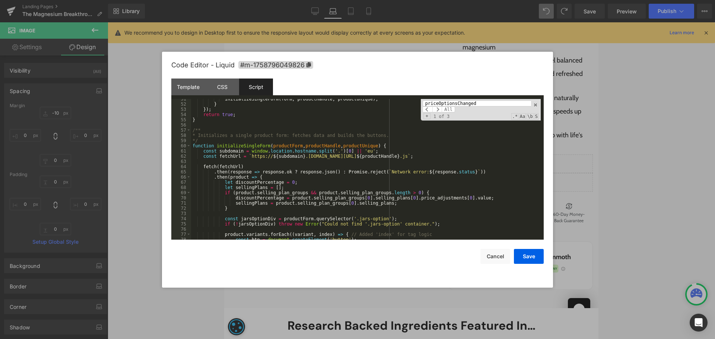
type input "priceOptionsChanged"
click at [242, 146] on div "initializeSingleForm ( form , productHandle , productUnique ) ; } }) ; return t…" at bounding box center [365, 171] width 349 height 151
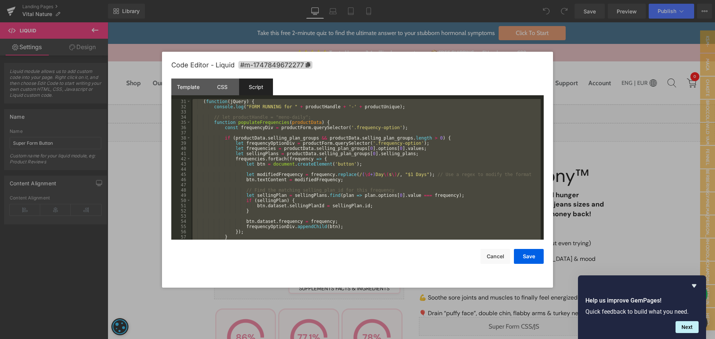
click at [144, 84] on div at bounding box center [357, 169] width 715 height 339
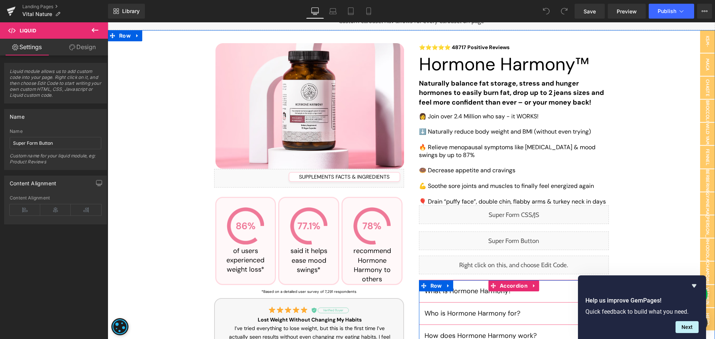
scroll to position [149, 0]
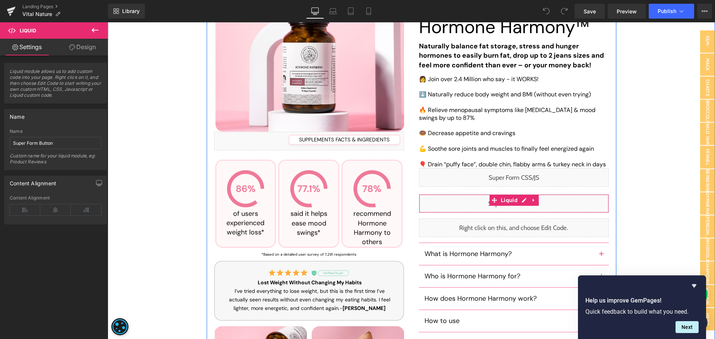
click at [524, 200] on div "Liquid" at bounding box center [514, 203] width 190 height 19
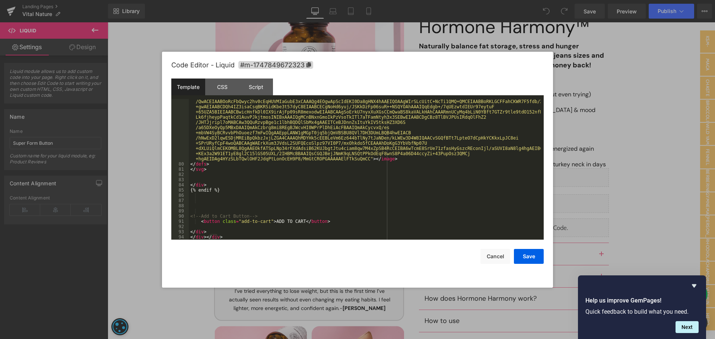
scroll to position [780, 0]
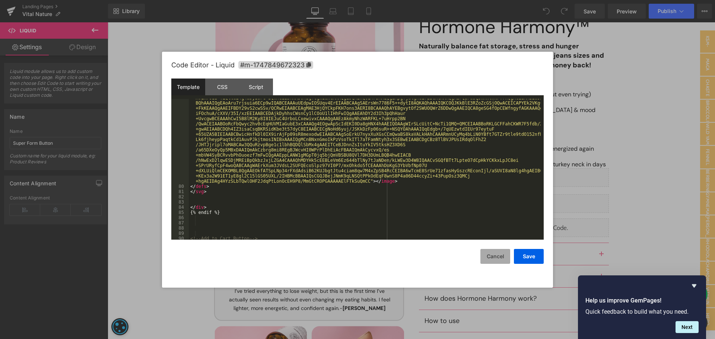
click at [508, 258] on button "Cancel" at bounding box center [495, 256] width 30 height 15
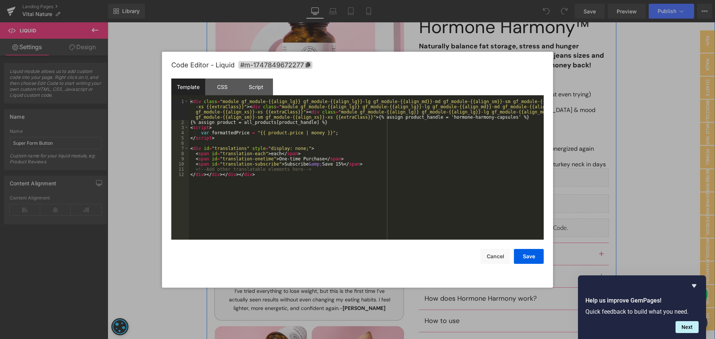
drag, startPoint x: 522, startPoint y: 171, endPoint x: 477, endPoint y: 157, distance: 47.7
click at [522, 171] on div "Liquid" at bounding box center [514, 177] width 190 height 19
click at [492, 257] on button "Cancel" at bounding box center [495, 256] width 30 height 15
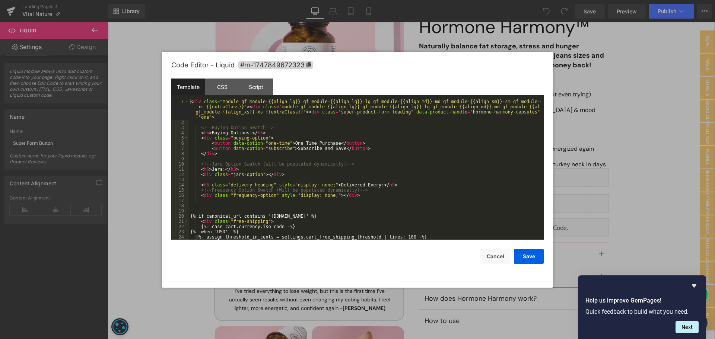
drag, startPoint x: 523, startPoint y: 200, endPoint x: 436, endPoint y: 163, distance: 94.6
click at [523, 200] on div "Liquid" at bounding box center [514, 203] width 190 height 19
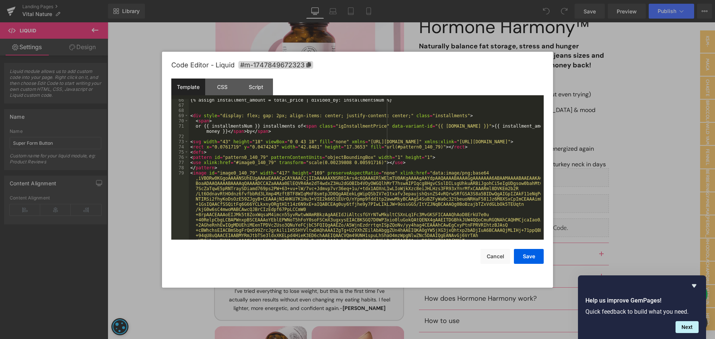
scroll to position [311, 0]
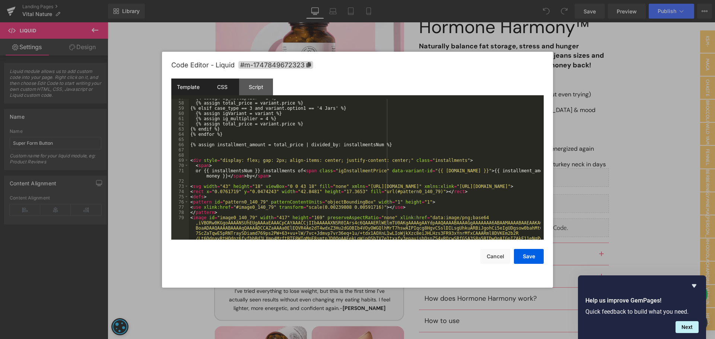
click at [229, 85] on div "CSS" at bounding box center [222, 87] width 34 height 17
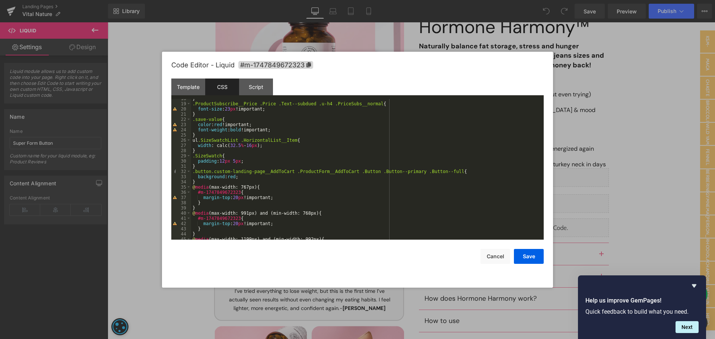
scroll to position [0, 0]
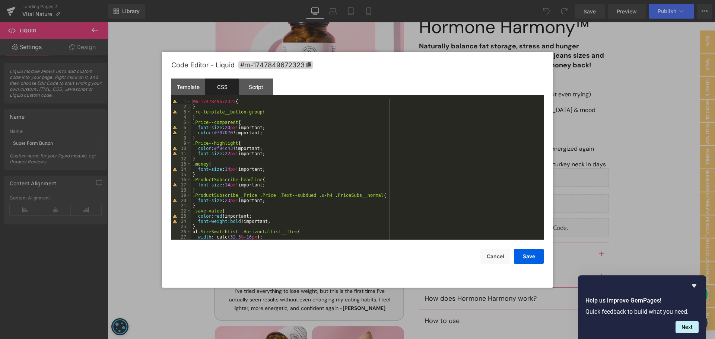
click at [480, 203] on div "#m-1747849672323 { } .rc-template__button-group { } .Price--compareAt { font-si…" at bounding box center [365, 174] width 349 height 151
click at [491, 262] on button "Cancel" at bounding box center [495, 256] width 30 height 15
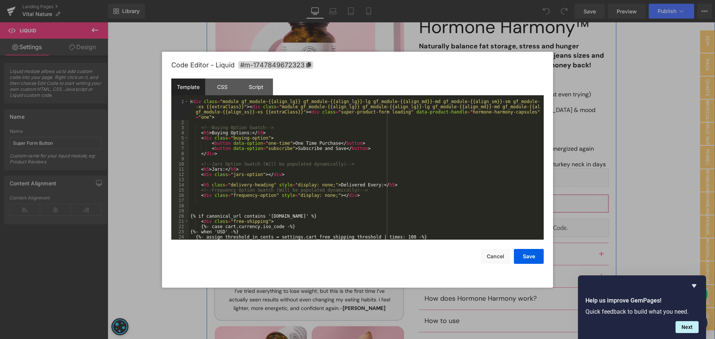
click at [518, 204] on div "Liquid" at bounding box center [514, 203] width 190 height 19
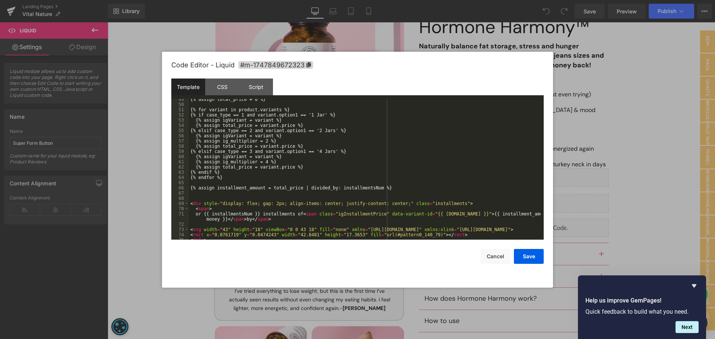
scroll to position [290, 0]
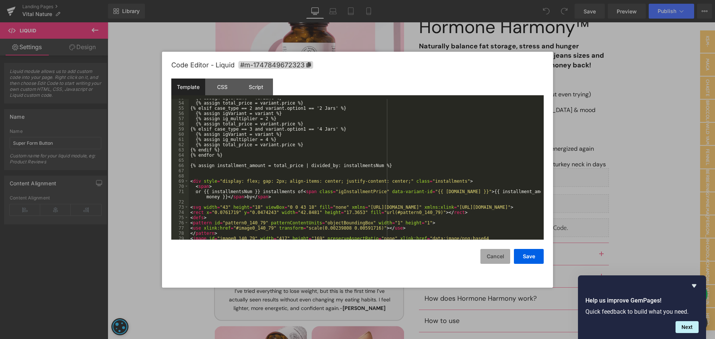
click at [503, 257] on button "Cancel" at bounding box center [495, 256] width 30 height 15
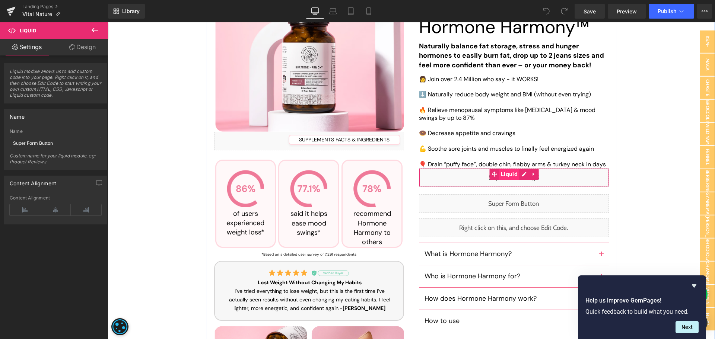
click at [515, 172] on span "Liquid" at bounding box center [509, 174] width 20 height 11
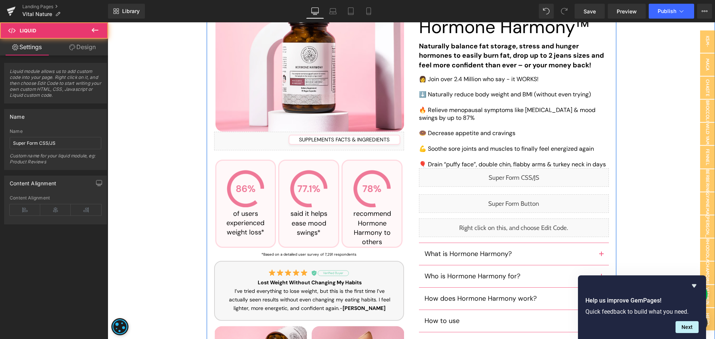
click at [519, 174] on div "Liquid" at bounding box center [514, 177] width 190 height 19
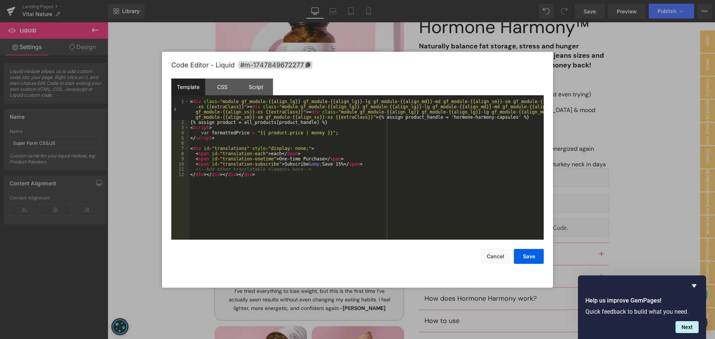
click at [440, 162] on div "< div class = "module gf_module-{{align_lg}} gf_module-{{align_lg}}-lg gf_modul…" at bounding box center [366, 182] width 355 height 167
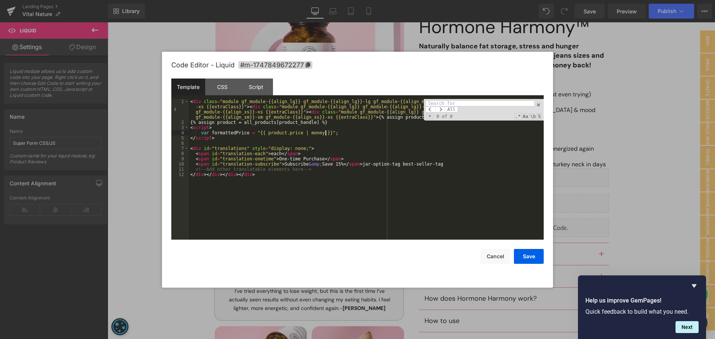
click at [514, 133] on div "< div class = "module gf_module-{{align_lg}} gf_module-{{align_lg}}-lg gf_modul…" at bounding box center [366, 182] width 355 height 167
click at [474, 174] on div "< div class = "module gf_module-{{align_lg}} gf_module-{{align_lg}}-lg gf_modul…" at bounding box center [366, 182] width 355 height 167
click at [222, 84] on div "CSS" at bounding box center [222, 87] width 34 height 17
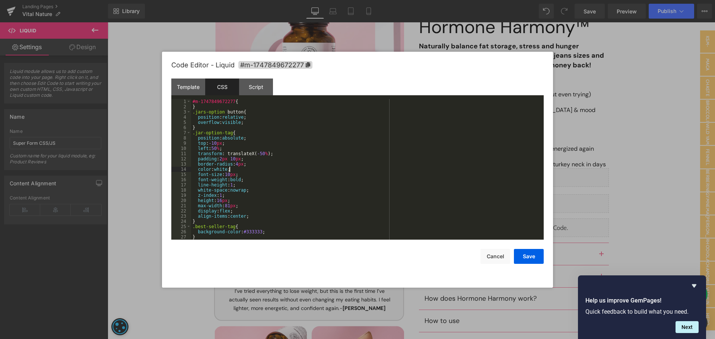
click at [455, 167] on div "#m-1747849672277 { } .jars-option button { position : relative ; overflow : vis…" at bounding box center [365, 174] width 349 height 151
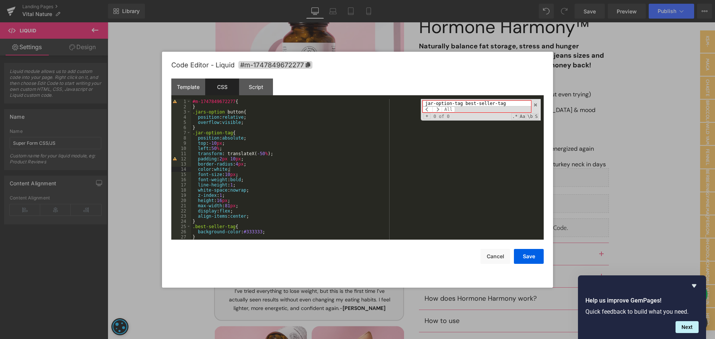
drag, startPoint x: 500, startPoint y: 102, endPoint x: 460, endPoint y: 113, distance: 41.5
click at [460, 113] on div "jar-option-tag best-seller-tag All Replace All + 0 of 0 .* Aa \b S" at bounding box center [481, 110] width 120 height 22
type input "jar-option-tag"
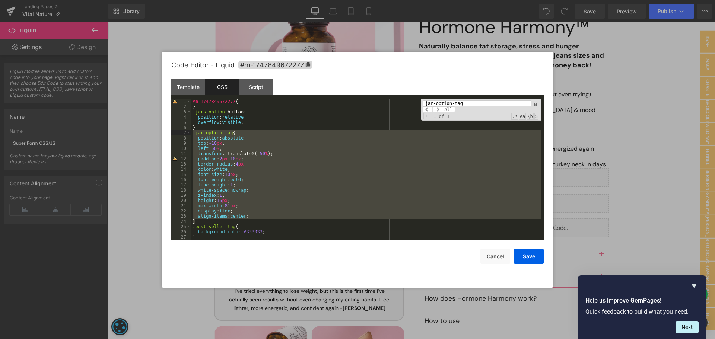
drag, startPoint x: 214, startPoint y: 221, endPoint x: 185, endPoint y: 131, distance: 94.6
click at [185, 131] on pre "1 2 3 4 5 6 7 8 9 10 11 12 13 14 15 16 17 18 19 20 21 22 23 24 25 26 27 28 #m-1…" at bounding box center [357, 169] width 372 height 141
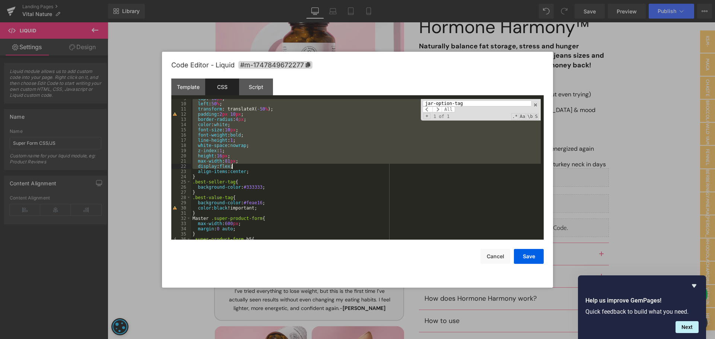
scroll to position [67, 0]
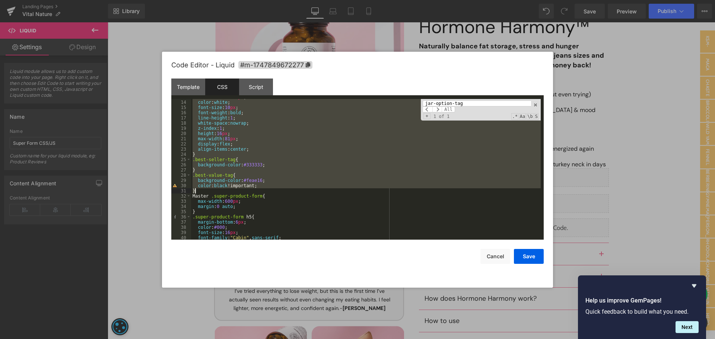
drag, startPoint x: 201, startPoint y: 108, endPoint x: 260, endPoint y: 191, distance: 101.4
click at [260, 191] on div "border-radius : 4 px ; color : white ; font-size : 10 px ; font-weight : bold ;…" at bounding box center [365, 170] width 349 height 151
click at [197, 85] on div "Template" at bounding box center [188, 87] width 34 height 17
